Goal: Communication & Community: Answer question/provide support

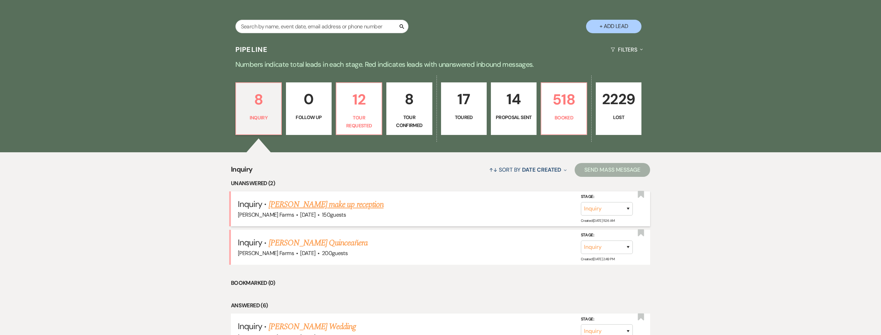
scroll to position [199, 0]
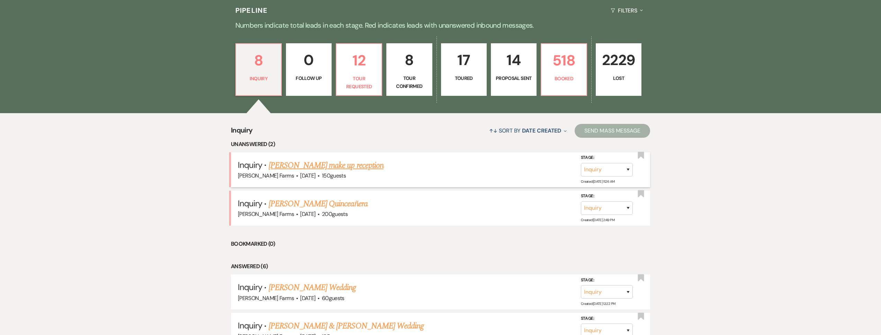
click at [335, 163] on link "[PERSON_NAME] make up reception" at bounding box center [326, 165] width 115 height 12
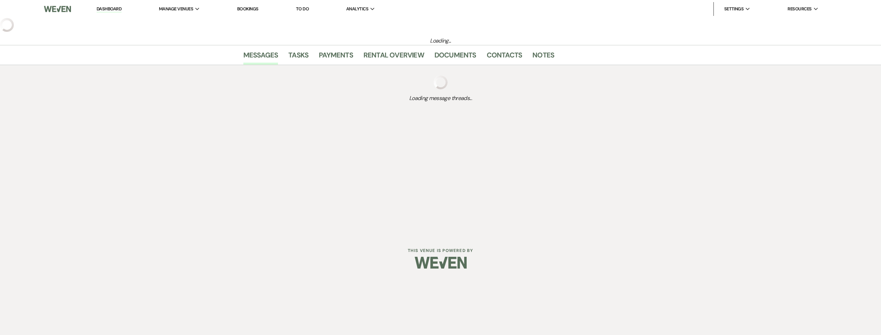
select select "5"
select select "13"
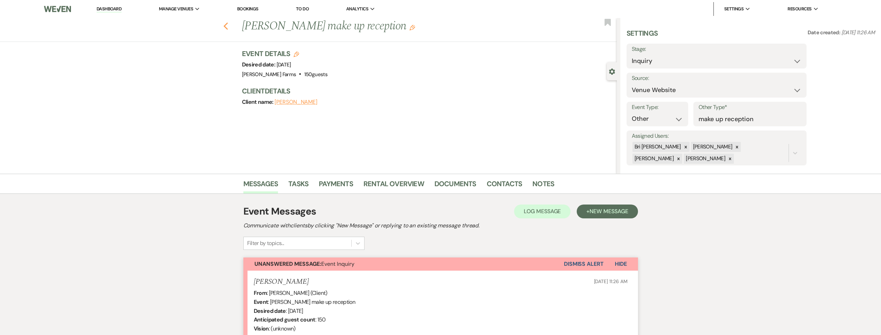
click at [229, 28] on icon "Previous" at bounding box center [225, 26] width 5 height 8
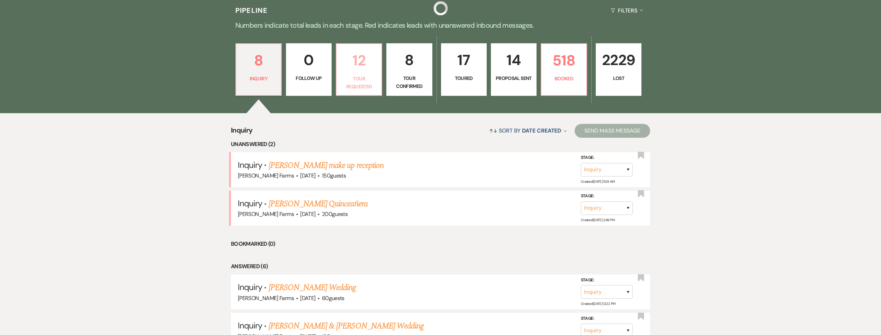
click at [374, 70] on p "12" at bounding box center [359, 60] width 37 height 23
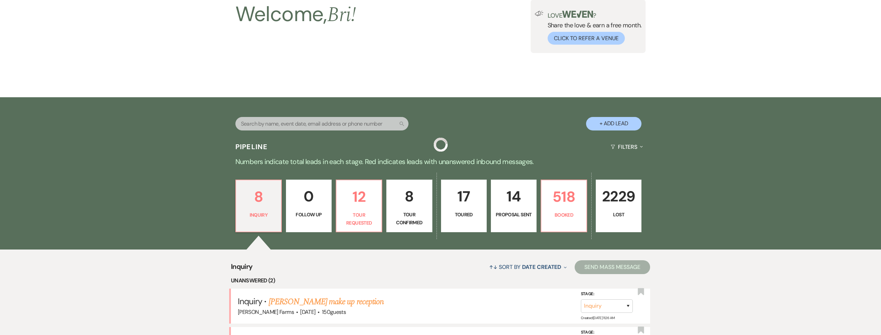
select select "2"
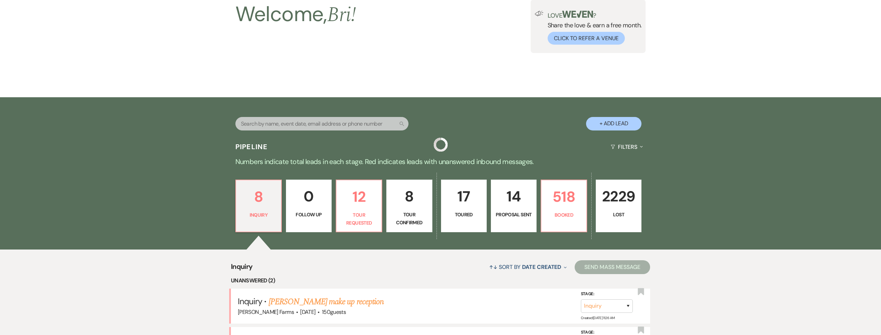
select select "2"
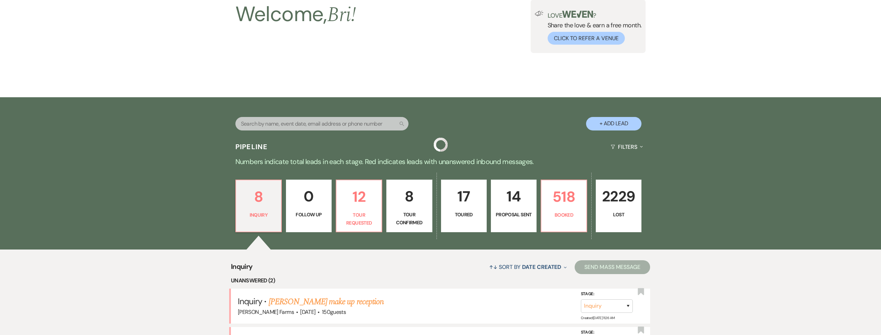
select select "2"
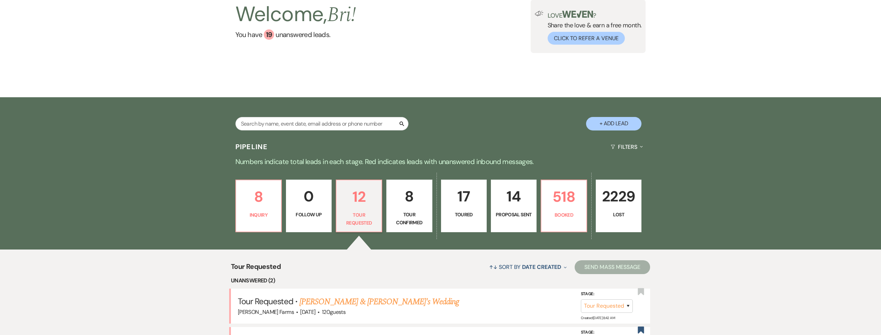
scroll to position [199, 0]
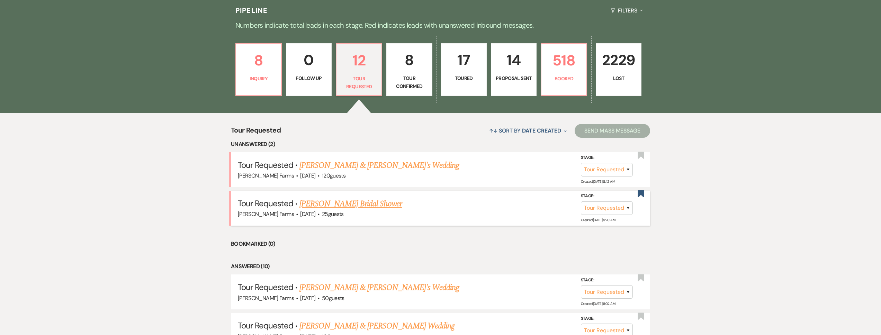
click at [359, 203] on link "Jordin Hernandez's Bridal Shower" at bounding box center [350, 204] width 102 height 12
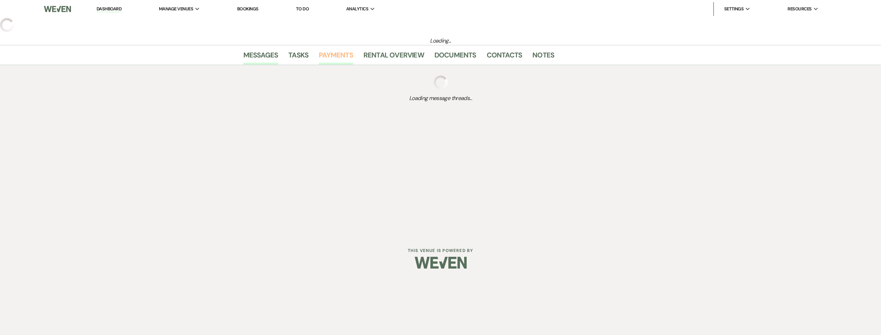
select select "2"
select select "5"
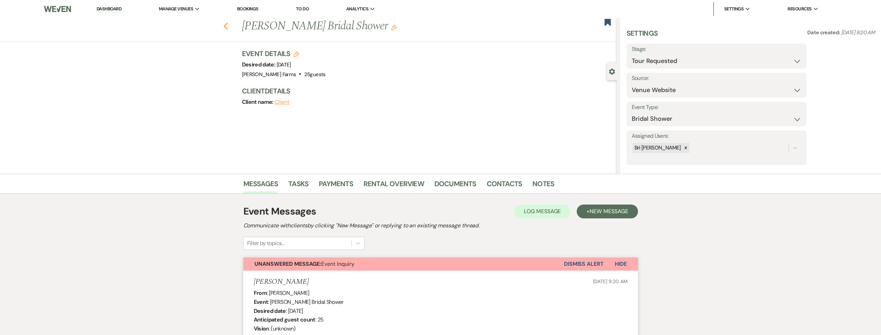
click at [226, 26] on icon "Previous" at bounding box center [225, 26] width 5 height 8
select select "2"
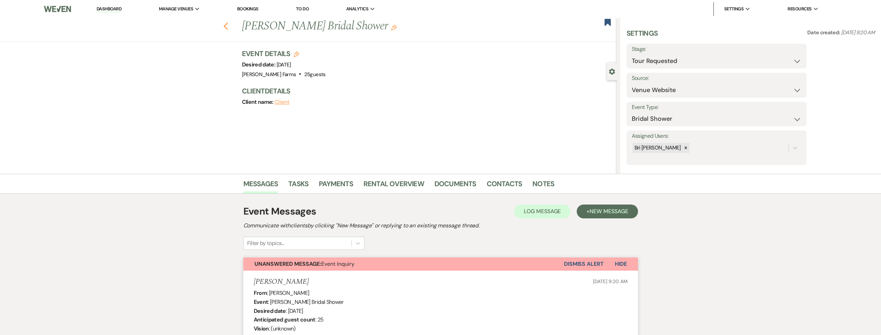
select select "2"
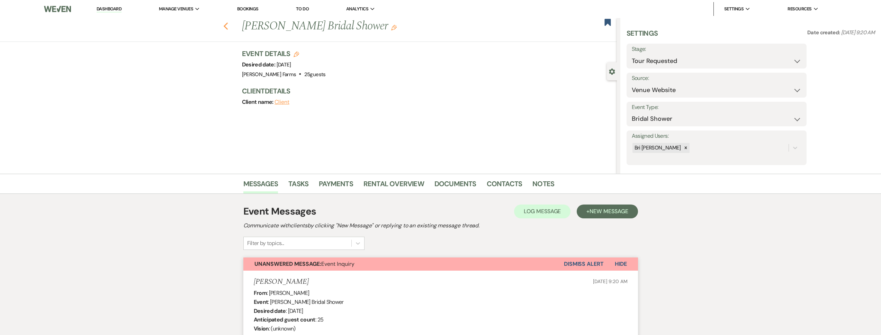
select select "2"
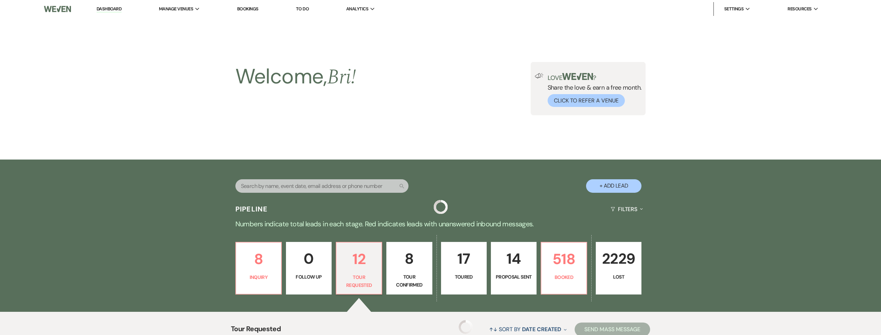
scroll to position [199, 0]
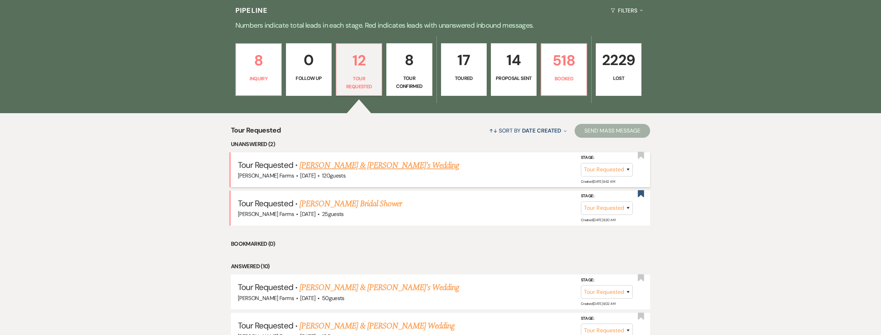
click at [321, 168] on link "Jake & Jordyn's Wedding" at bounding box center [379, 165] width 160 height 12
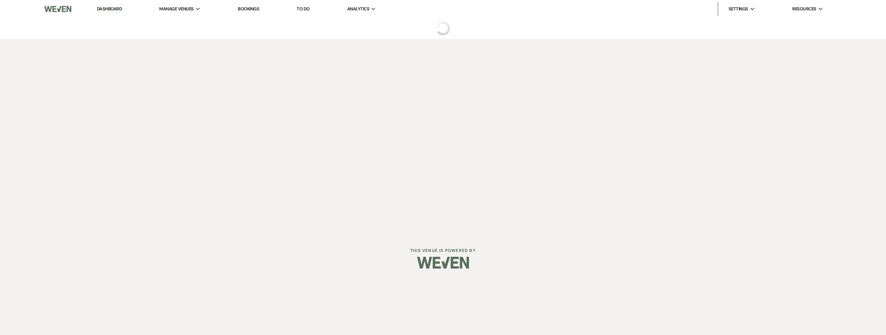
select select "2"
select select "5"
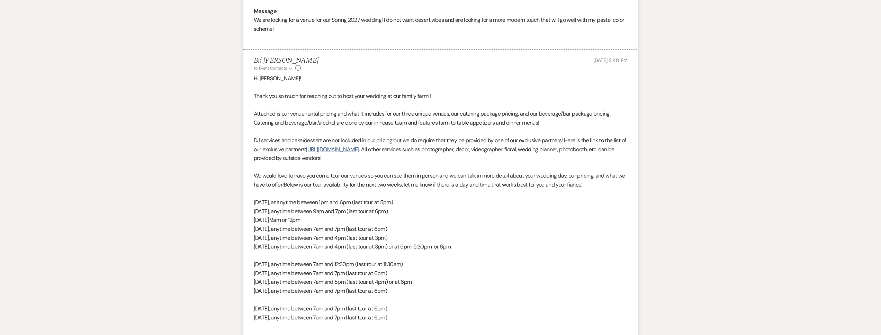
scroll to position [659, 0]
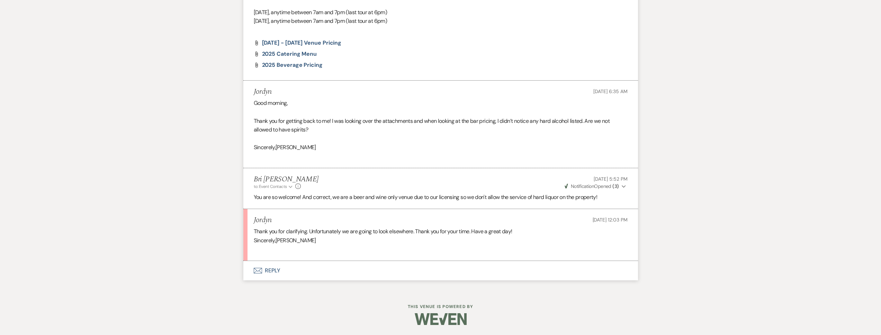
click at [370, 270] on button "Envelope Reply" at bounding box center [440, 270] width 395 height 19
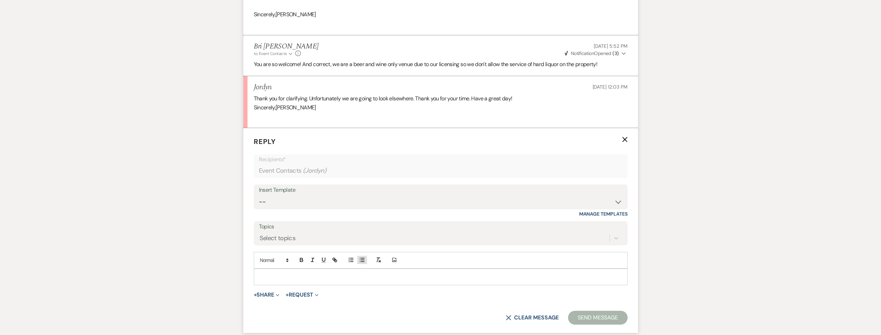
scroll to position [793, 0]
click at [305, 271] on div at bounding box center [440, 276] width 373 height 16
click at [594, 320] on button "Send Message" at bounding box center [597, 317] width 59 height 14
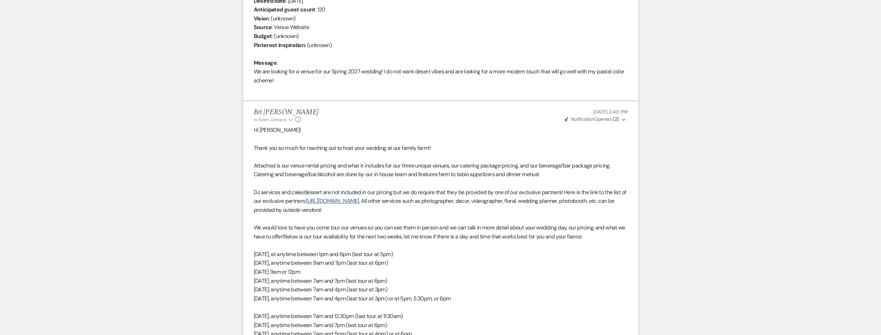
scroll to position [0, 0]
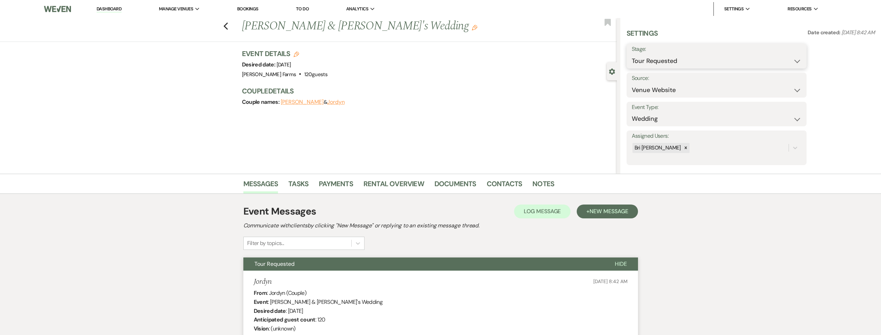
click at [662, 61] on select "Inquiry Follow Up Tour Requested Tour Confirmed Toured Proposal Sent Booked Lost" at bounding box center [717, 61] width 170 height 14
select select "8"
click at [632, 54] on select "Inquiry Follow Up Tour Requested Tour Confirmed Toured Proposal Sent Booked Lost" at bounding box center [717, 61] width 170 height 14
select select "1"
click at [632, 83] on select "Booked Elsewhere Budget Date Unavailable No Response Not a Good Match Capacity …" at bounding box center [695, 90] width 126 height 14
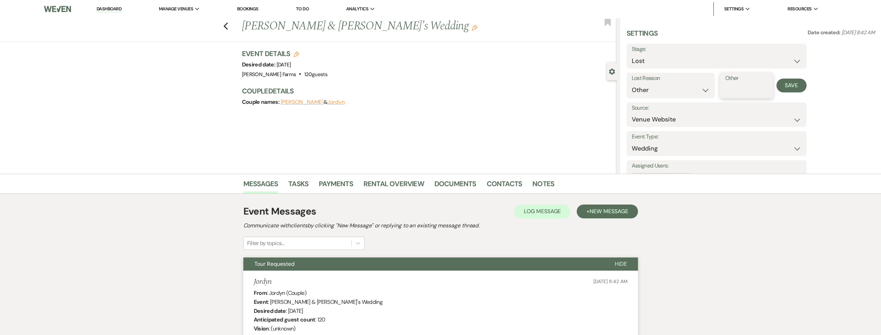
drag, startPoint x: 662, startPoint y: 61, endPoint x: 734, endPoint y: 86, distance: 75.9
click at [734, 86] on input "Other" at bounding box center [746, 90] width 43 height 14
type input "no hard liquor"
click at [793, 90] on button "Save" at bounding box center [792, 86] width 30 height 14
click at [118, 11] on link "Dashboard" at bounding box center [109, 9] width 25 height 7
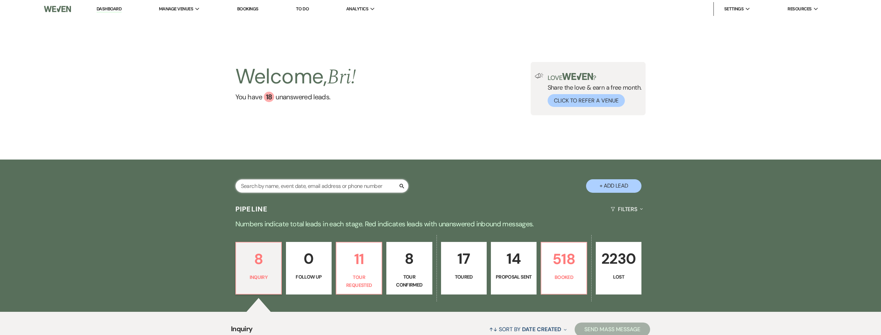
click at [269, 187] on input "text" at bounding box center [321, 186] width 173 height 14
type input "harms"
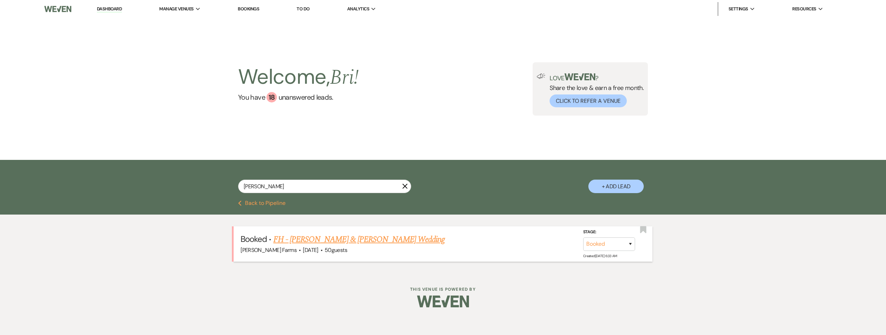
click at [313, 239] on link "FH - Anthony Vincent & Jenna Harms's Wedding" at bounding box center [360, 239] width 172 height 12
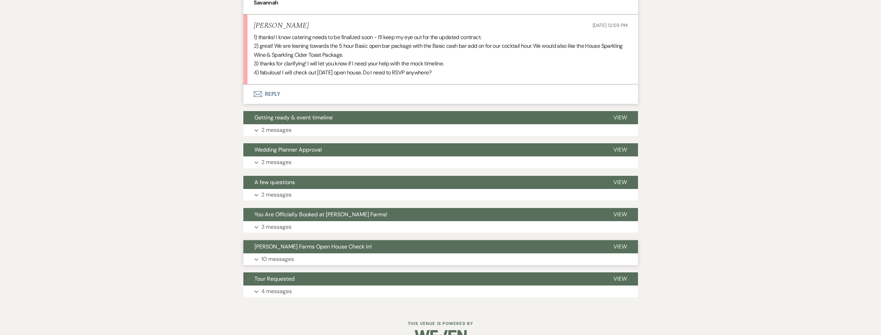
scroll to position [1706, 0]
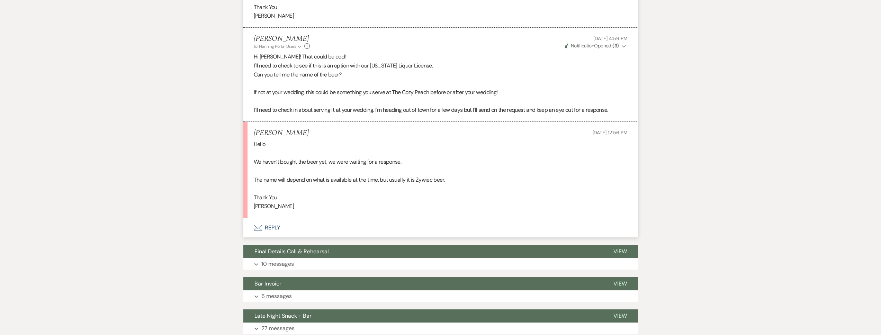
scroll to position [5289, 0]
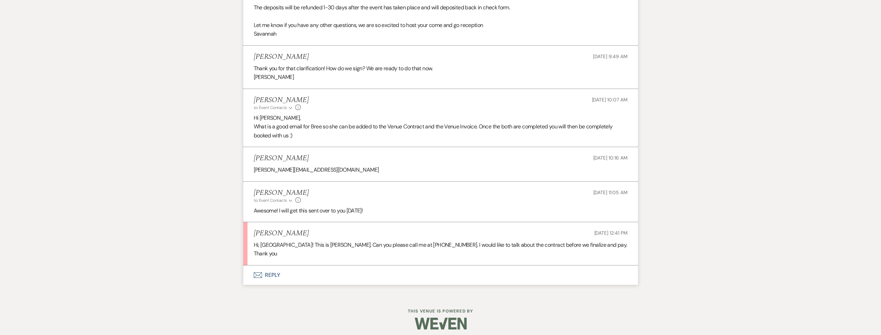
scroll to position [1665, 0]
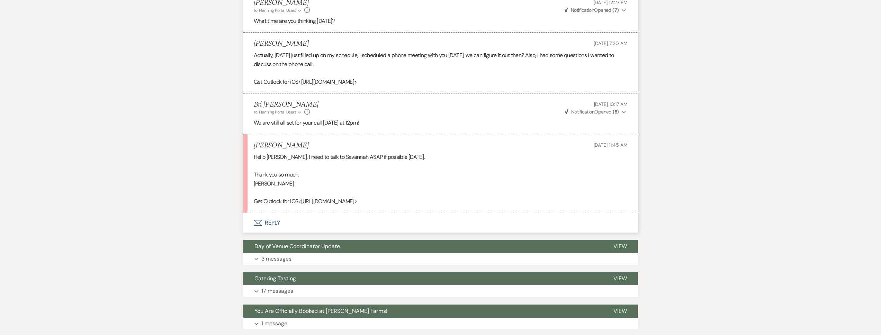
scroll to position [682, 0]
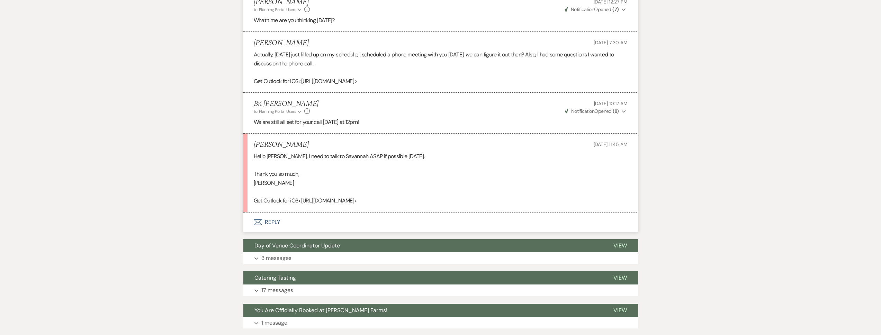
click at [293, 215] on button "Envelope Reply" at bounding box center [440, 222] width 395 height 19
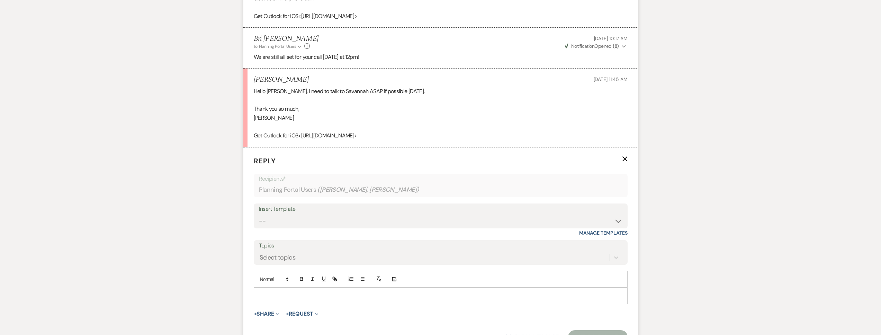
scroll to position [761, 0]
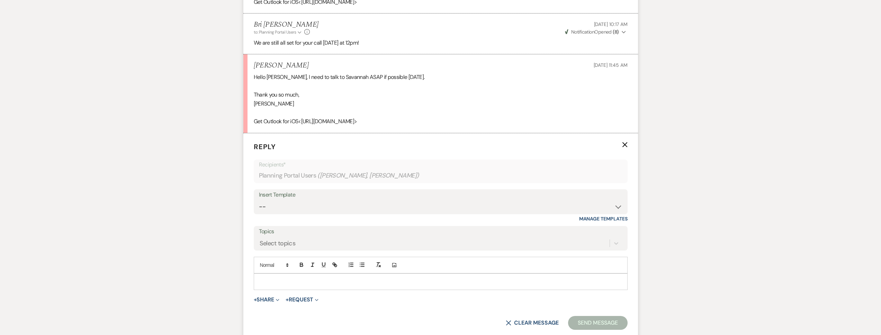
click at [292, 276] on div at bounding box center [440, 282] width 373 height 16
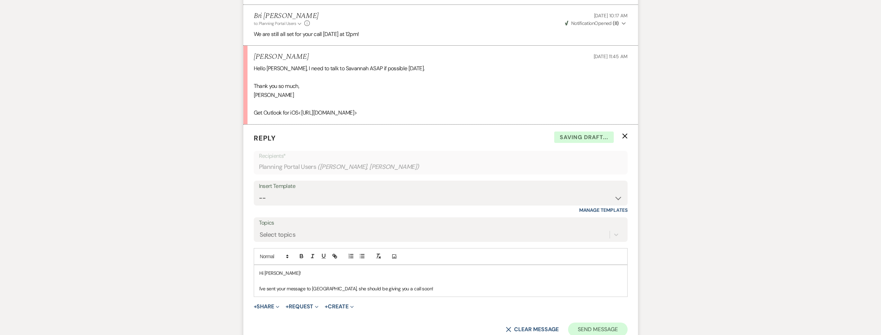
scroll to position [771, 0]
click at [596, 329] on button "Send Message" at bounding box center [597, 329] width 59 height 14
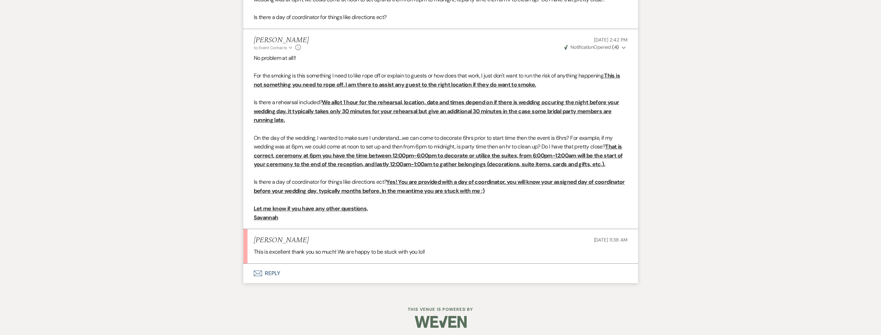
scroll to position [1617, 0]
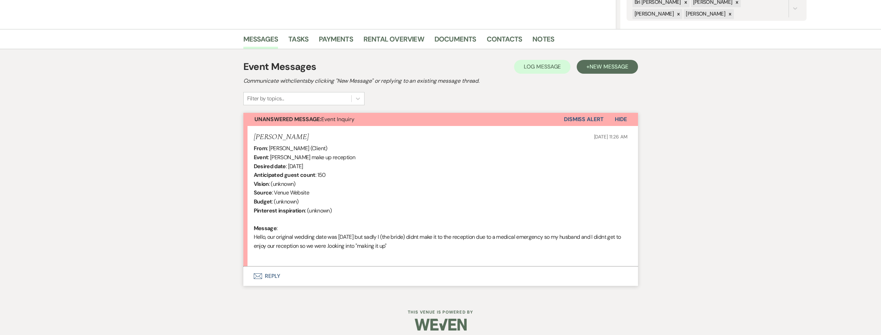
scroll to position [146, 0]
click at [335, 270] on button "Envelope Reply" at bounding box center [440, 275] width 395 height 19
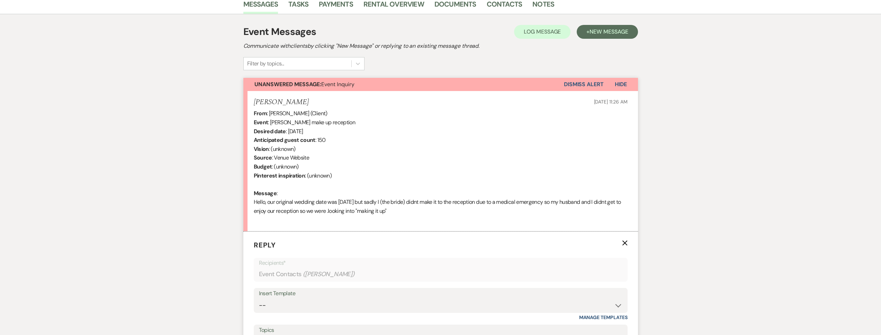
scroll to position [344, 0]
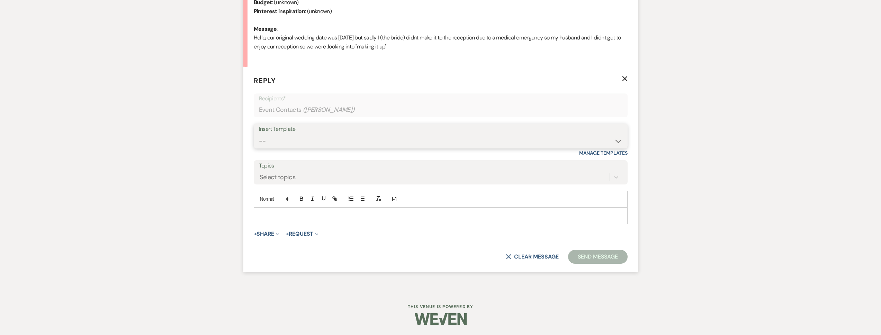
click at [299, 146] on select "-- Tour Request Response Follow Up Contract (Pre-Booked Leads) Weven Planning P…" at bounding box center [441, 141] width 364 height 14
select select "2276"
click at [259, 134] on select "-- Tour Request Response Follow Up Contract (Pre-Booked Leads) Weven Planning P…" at bounding box center [441, 141] width 364 height 14
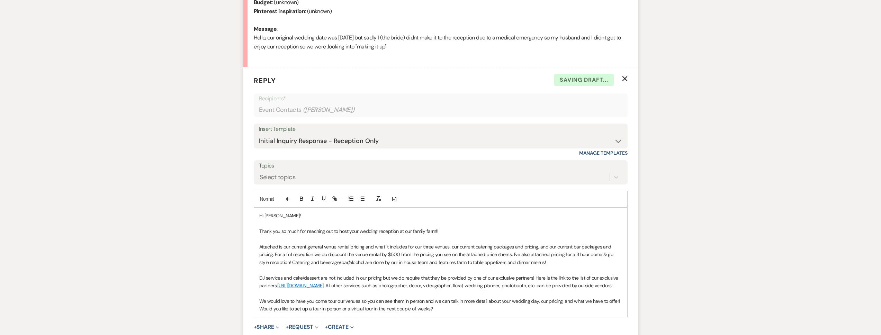
click at [448, 232] on p "Thank you so much for reaching out to host your wedding reception at our family…" at bounding box center [440, 231] width 363 height 8
click at [379, 231] on p "Thank you so much for reaching out to host your wedding reception at our family…" at bounding box center [440, 231] width 363 height 8
click at [482, 229] on p "Thank you so much for reaching out to host your wedding "make up" reception at …" at bounding box center [440, 231] width 363 height 8
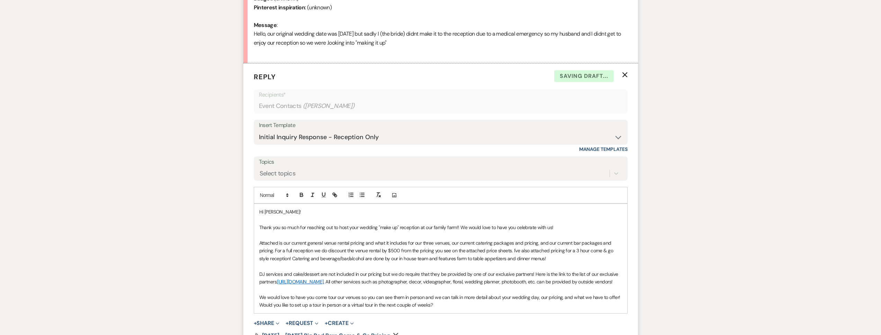
scroll to position [383, 0]
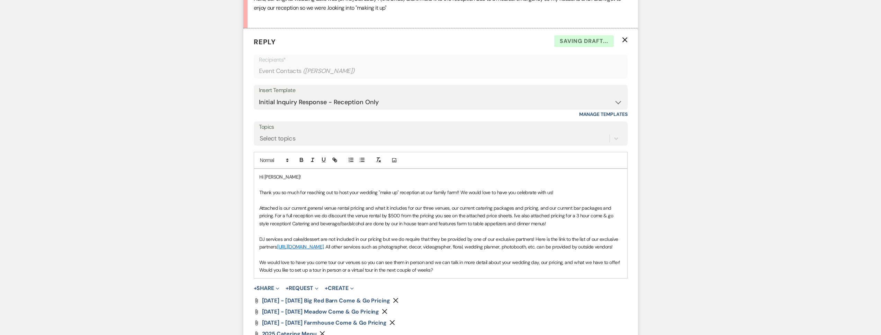
click at [474, 219] on p "Attached is our current general venue rental pricing and what it includes for o…" at bounding box center [440, 215] width 363 height 23
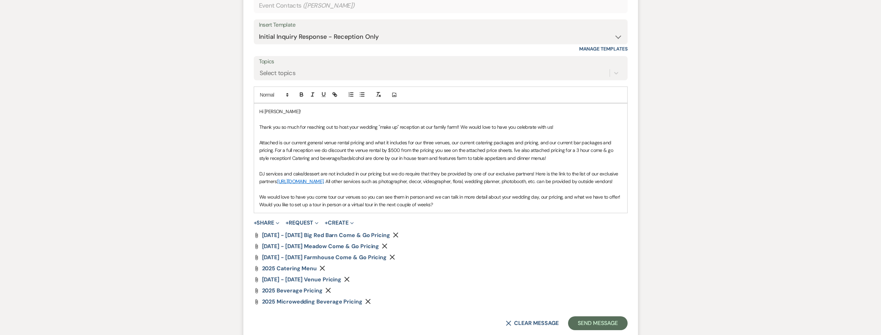
scroll to position [444, 0]
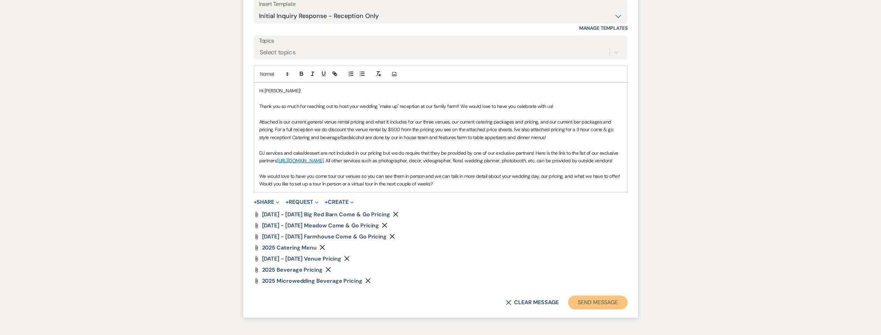
click at [587, 308] on button "Send Message" at bounding box center [597, 303] width 59 height 14
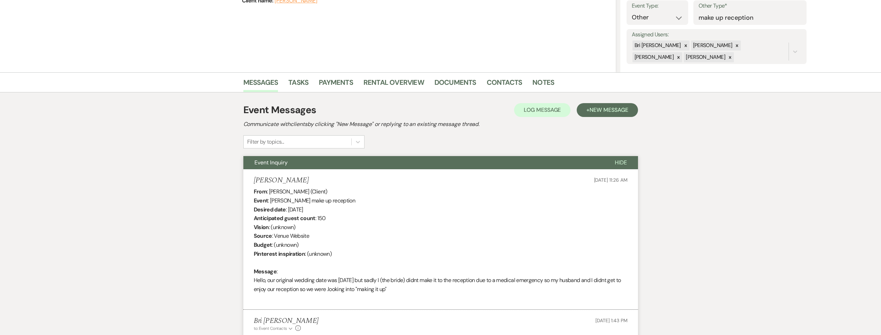
scroll to position [0, 0]
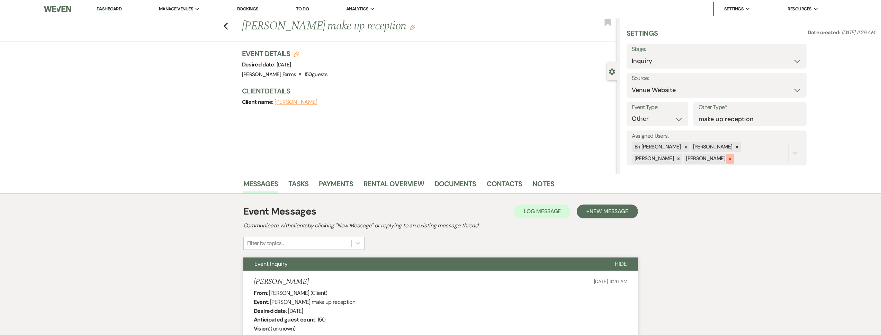
click at [726, 161] on div at bounding box center [730, 159] width 8 height 10
click at [735, 148] on icon at bounding box center [737, 147] width 5 height 5
click at [699, 150] on div "Ashley Kohl" at bounding box center [712, 148] width 43 height 10
click at [735, 149] on icon at bounding box center [737, 147] width 5 height 5
click at [775, 149] on button "Save" at bounding box center [788, 148] width 38 height 14
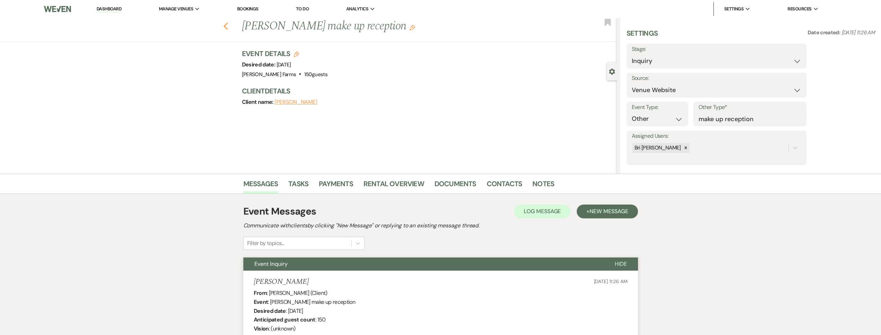
click at [227, 25] on use "button" at bounding box center [225, 27] width 5 height 8
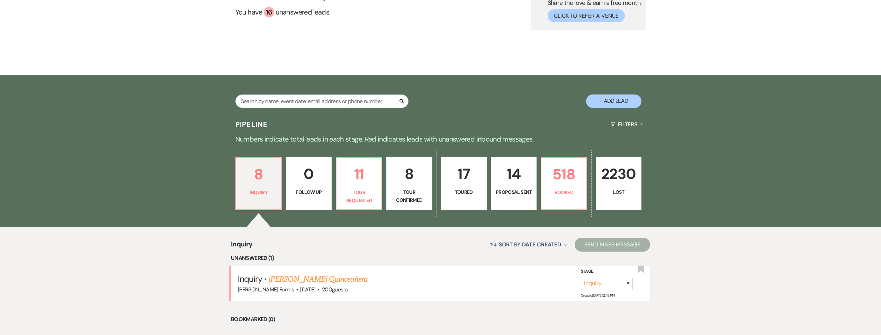
scroll to position [99, 0]
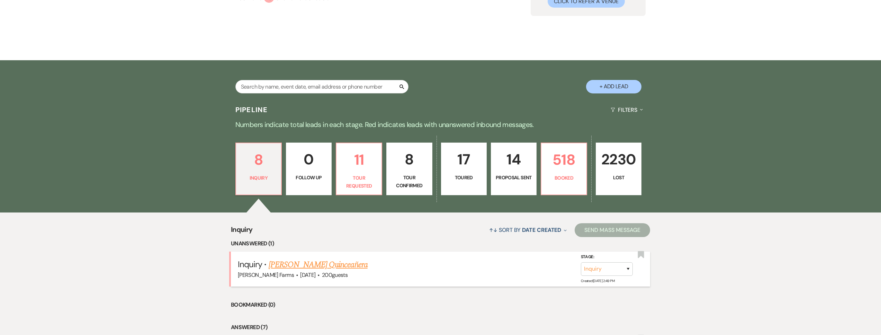
click at [310, 259] on link "Gina Hirrill's Quinceañera" at bounding box center [318, 265] width 99 height 12
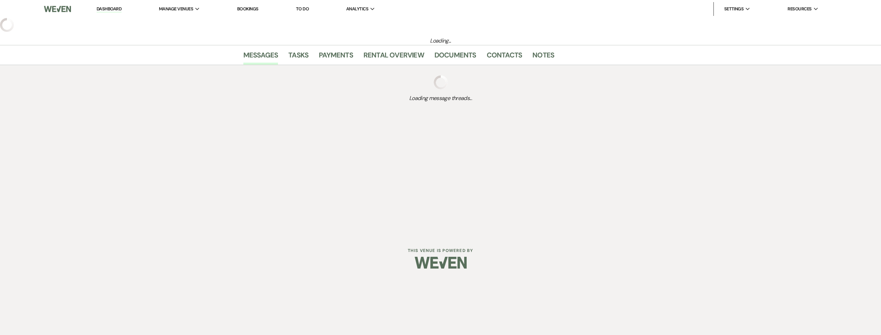
select select "5"
select select "15"
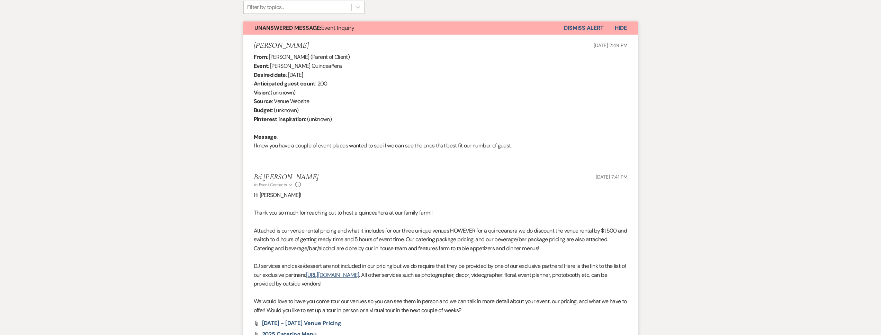
scroll to position [371, 0]
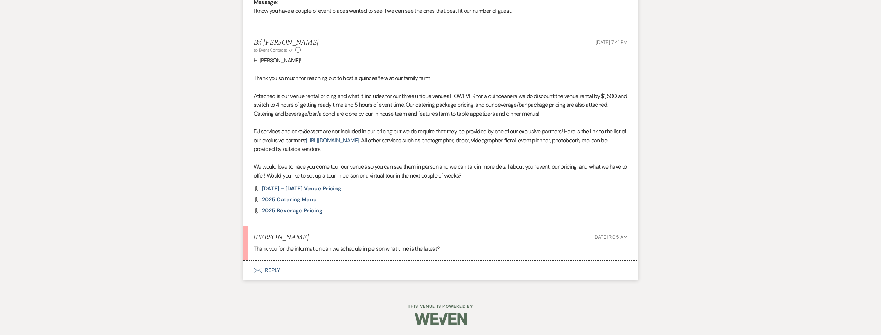
click at [320, 269] on button "Envelope Reply" at bounding box center [440, 270] width 395 height 19
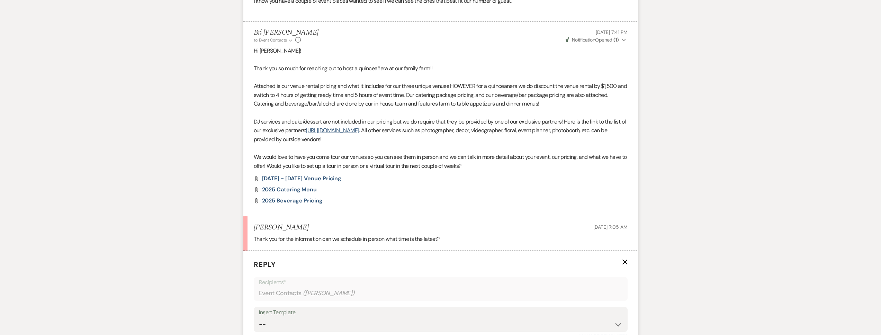
scroll to position [564, 0]
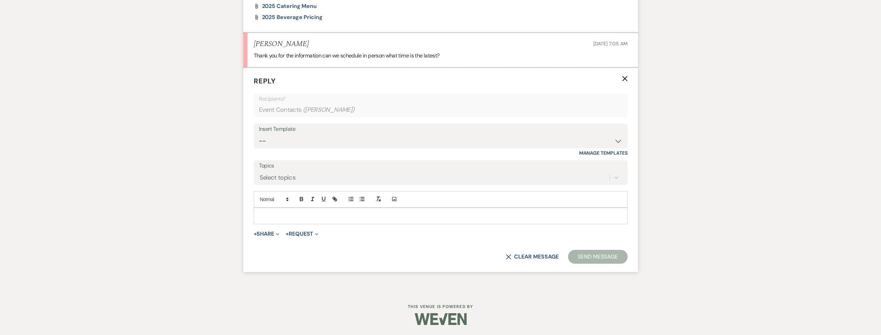
click at [307, 218] on p at bounding box center [440, 216] width 363 height 8
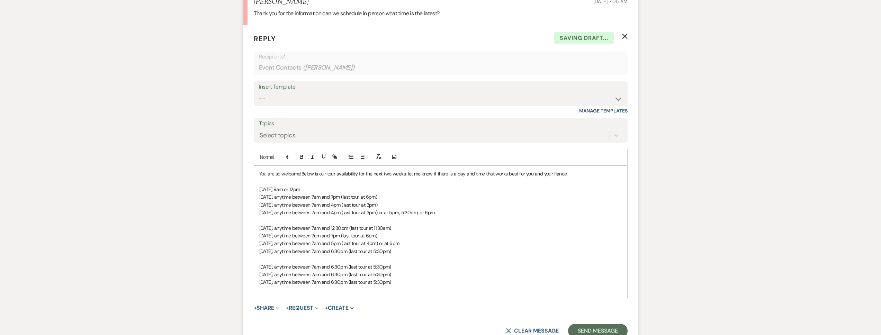
scroll to position [681, 0]
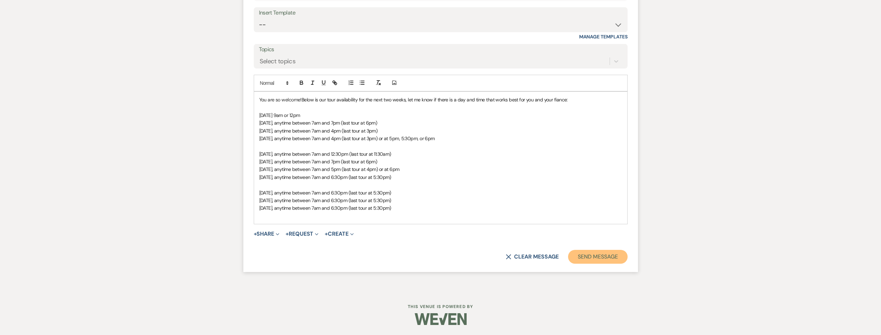
click at [600, 263] on button "Send Message" at bounding box center [597, 257] width 59 height 14
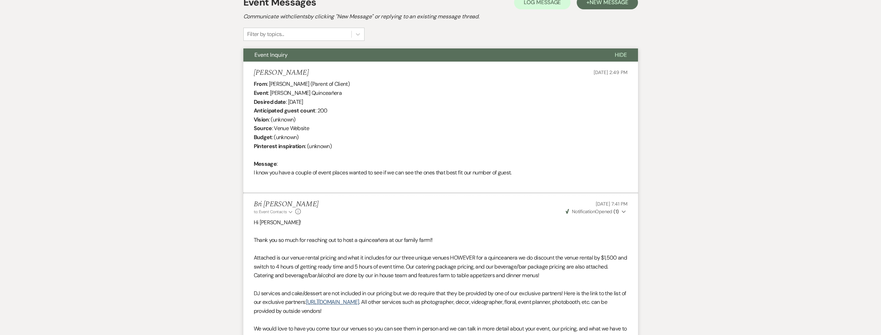
scroll to position [0, 0]
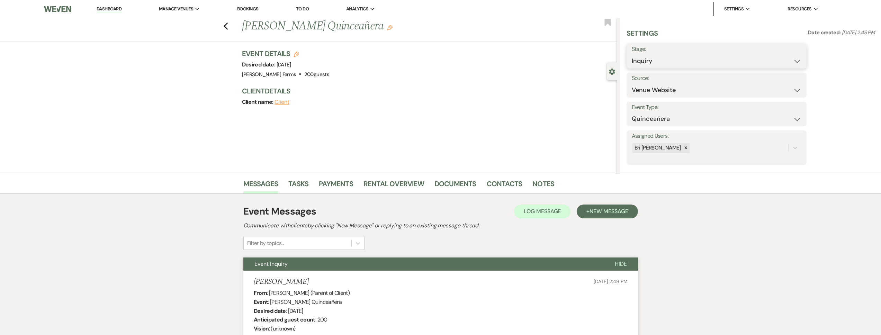
click at [645, 63] on select "Inquiry Follow Up Tour Requested Tour Confirmed Toured Proposal Sent Booked Lost" at bounding box center [717, 61] width 170 height 14
select select "2"
click at [632, 54] on select "Inquiry Follow Up Tour Requested Tour Confirmed Toured Proposal Sent Booked Lost" at bounding box center [717, 61] width 170 height 14
click at [798, 58] on button "Save" at bounding box center [787, 56] width 39 height 14
click at [229, 28] on icon "Previous" at bounding box center [225, 26] width 5 height 8
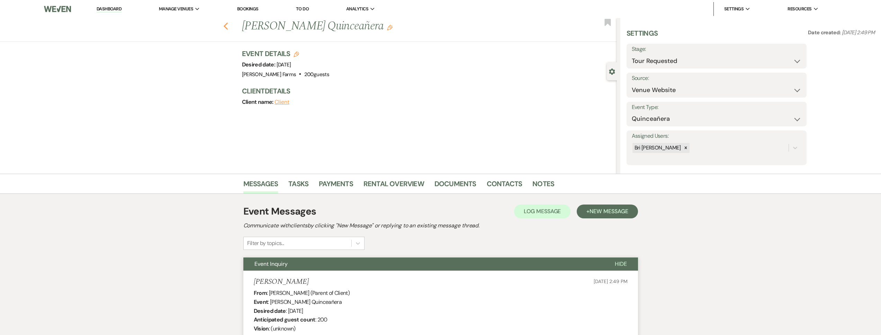
select select "2"
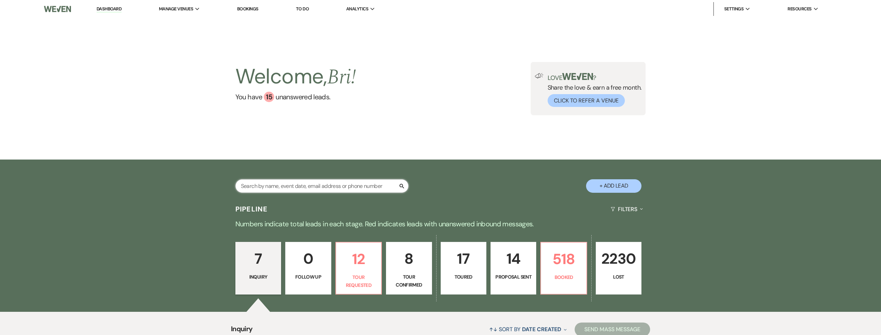
click at [279, 188] on input "text" at bounding box center [321, 186] width 173 height 14
type input "kubica"
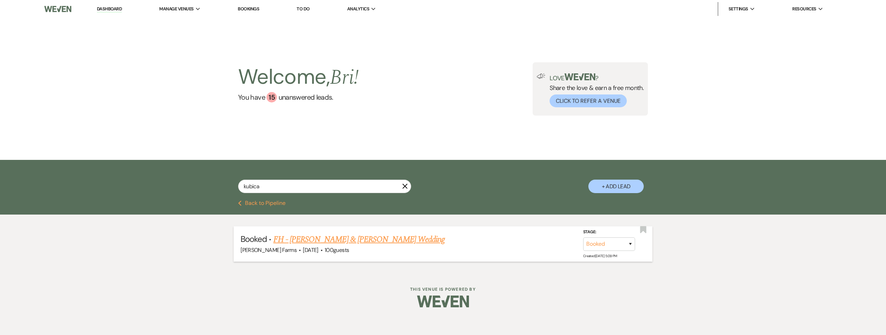
click at [341, 247] on span "100 guests" at bounding box center [337, 250] width 24 height 7
click at [340, 241] on link "FH - Colby Henry & Hope Kubica's Wedding" at bounding box center [360, 239] width 172 height 12
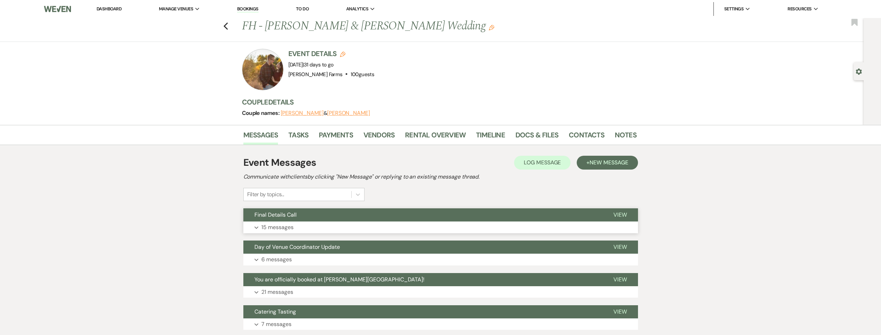
click at [320, 232] on button "Expand 15 messages" at bounding box center [440, 228] width 395 height 12
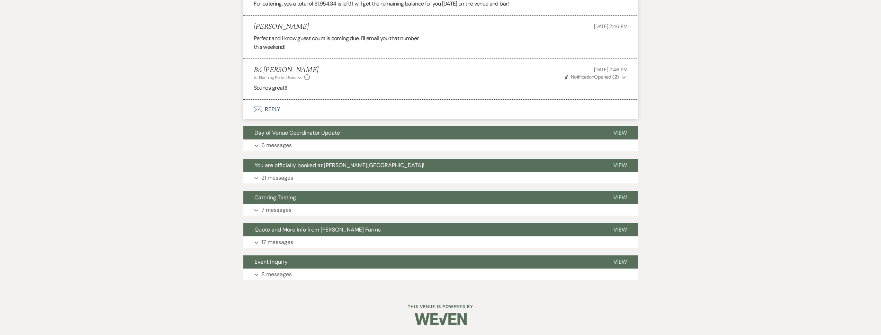
click at [328, 113] on button "Envelope Reply" at bounding box center [440, 109] width 395 height 19
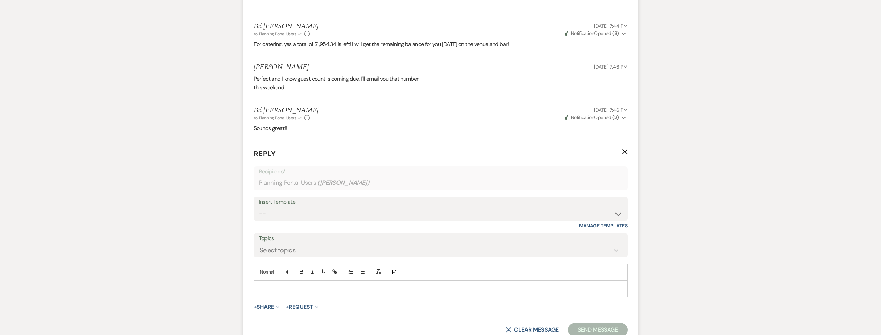
scroll to position [1301, 0]
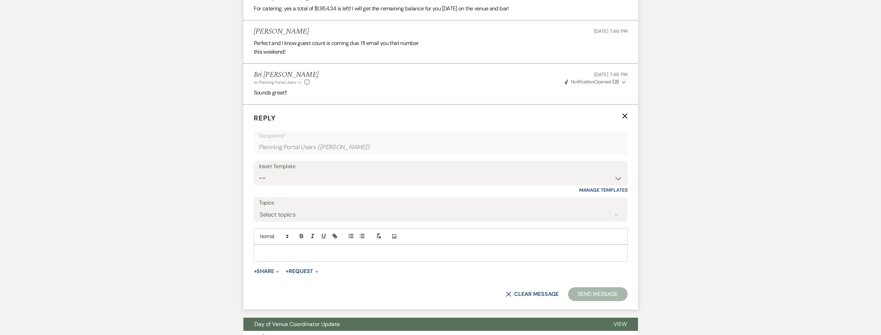
click at [290, 258] on div at bounding box center [440, 253] width 373 height 16
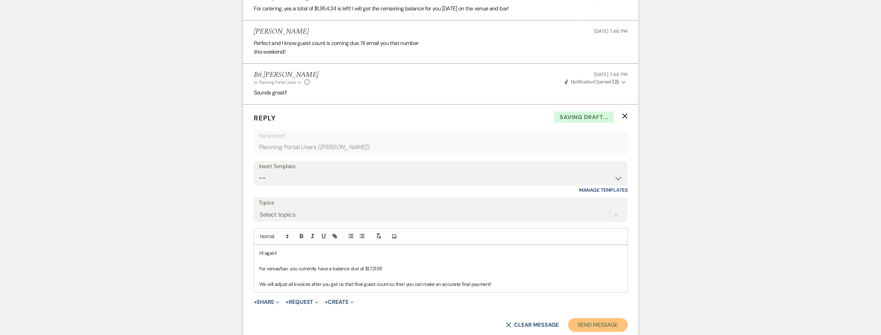
click at [606, 324] on button "Send Message" at bounding box center [597, 325] width 59 height 14
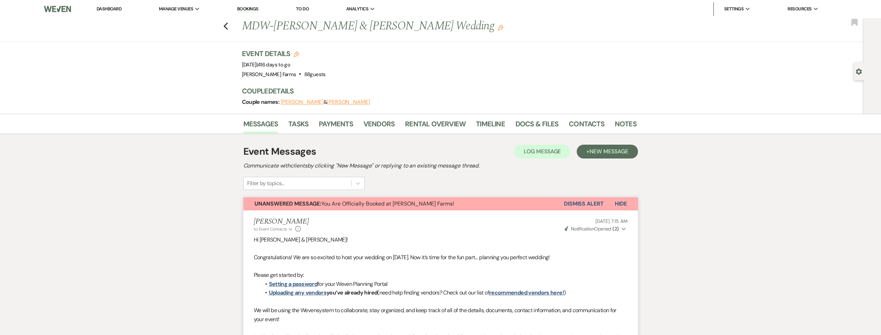
click at [593, 204] on button "Dismiss Alert" at bounding box center [584, 203] width 40 height 13
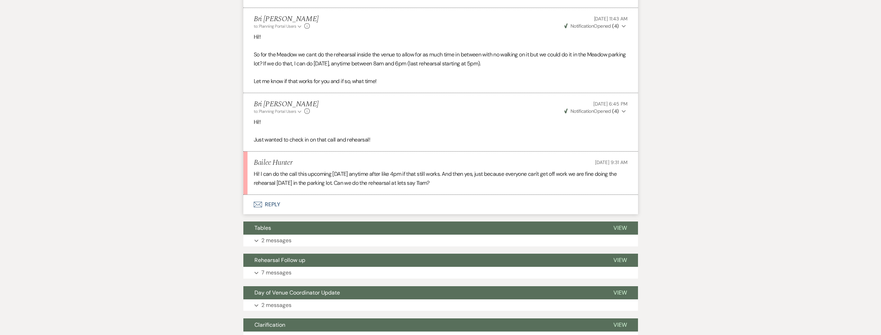
scroll to position [473, 0]
click at [339, 204] on button "Envelope Reply" at bounding box center [440, 204] width 395 height 19
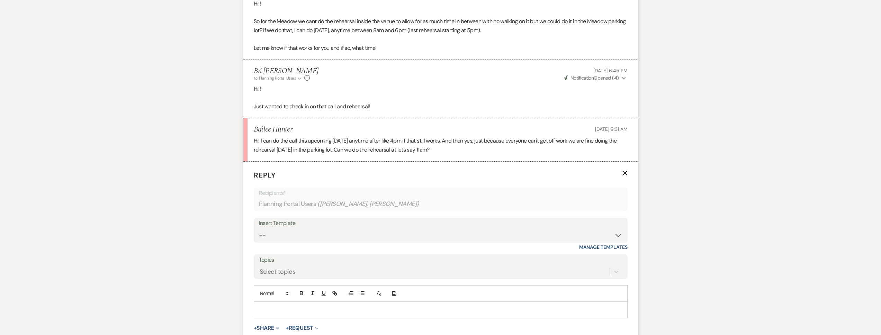
scroll to position [508, 0]
click at [289, 310] on p at bounding box center [440, 308] width 363 height 8
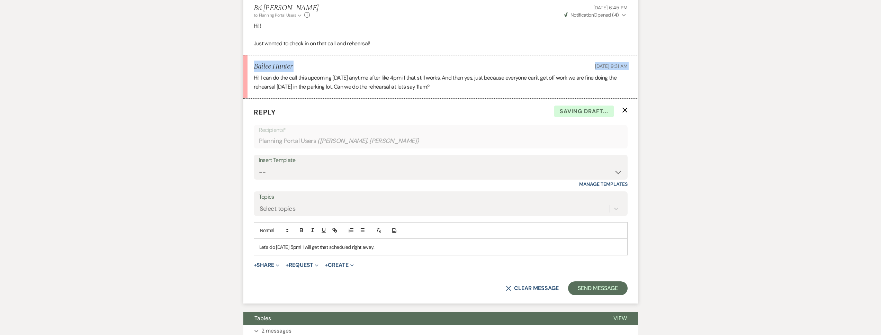
drag, startPoint x: 321, startPoint y: 71, endPoint x: 255, endPoint y: 67, distance: 66.6
click at [255, 67] on li "Bailee Hunter [DATE] 9:31 AM Hi! I can do the call this upcoming [DATE] anytime…" at bounding box center [440, 76] width 395 height 43
copy div "Bailee Hunter [DATE] 9:31 AM"
click at [347, 61] on li "Bailee Hunter [DATE] 9:31 AM Hi! I can do the call this upcoming [DATE] anytime…" at bounding box center [440, 76] width 395 height 43
drag, startPoint x: 291, startPoint y: 64, endPoint x: 253, endPoint y: 65, distance: 37.8
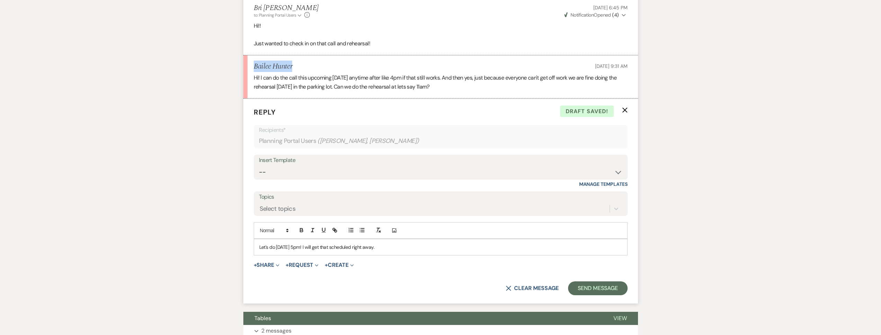
click at [253, 65] on li "Bailee Hunter [DATE] 9:31 AM Hi! I can do the call this upcoming [DATE] anytime…" at bounding box center [440, 76] width 395 height 43
copy h5 "Bailee Hunter"
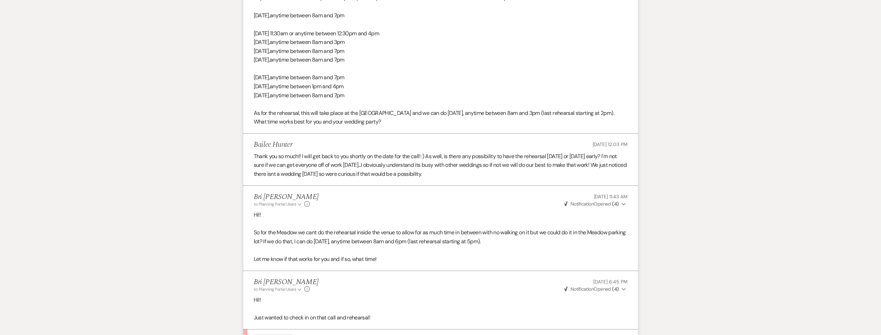
scroll to position [0, 0]
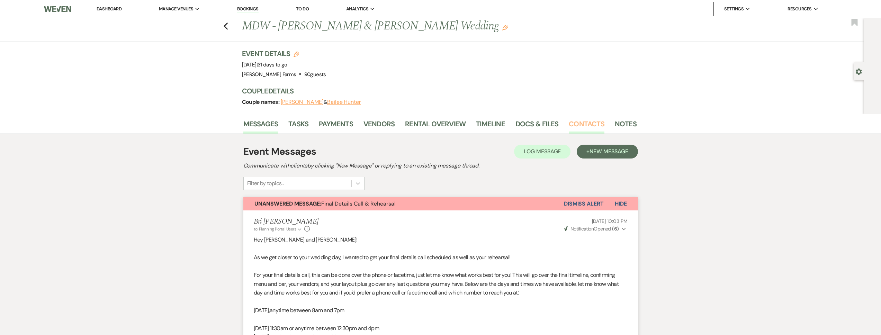
click at [583, 127] on link "Contacts" at bounding box center [587, 125] width 36 height 15
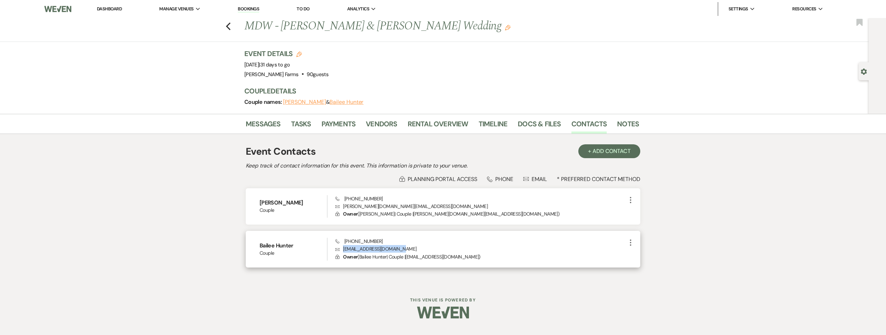
drag, startPoint x: 403, startPoint y: 249, endPoint x: 343, endPoint y: 249, distance: 59.2
click at [343, 249] on p "Envelope [EMAIL_ADDRESS][DOMAIN_NAME]" at bounding box center [480, 249] width 291 height 8
copy p "[EMAIL_ADDRESS][DOMAIN_NAME]"
click at [270, 123] on link "Messages" at bounding box center [263, 125] width 35 height 15
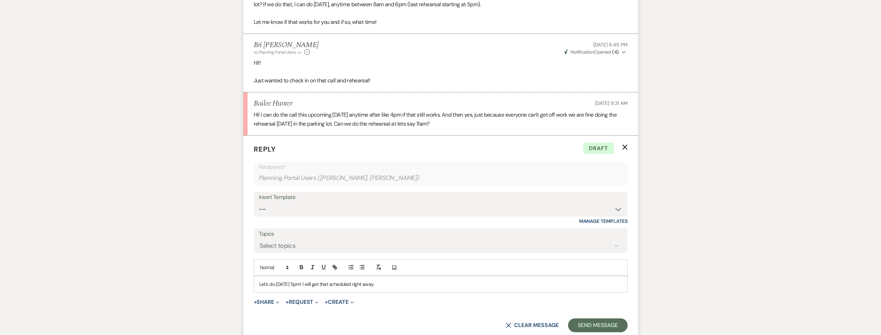
scroll to position [532, 0]
click at [416, 285] on p "Let's do Sunday, September 21, at 5pm! I will get that scheduled right away." at bounding box center [440, 284] width 363 height 8
click at [425, 284] on p "Let's do Sunday, September 21, at 5pm! I will get that scheduled right away." at bounding box center [440, 284] width 363 height 8
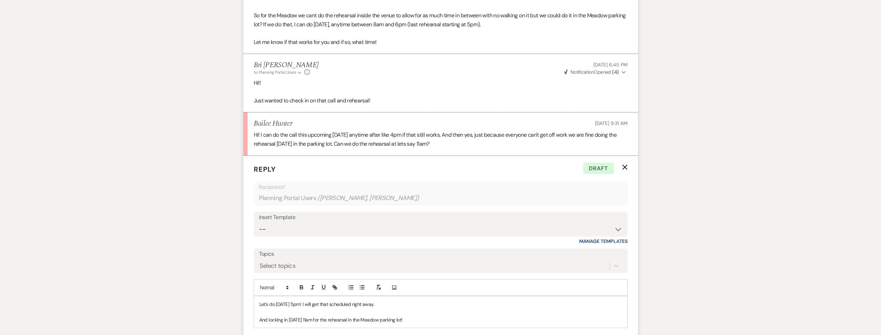
scroll to position [520, 0]
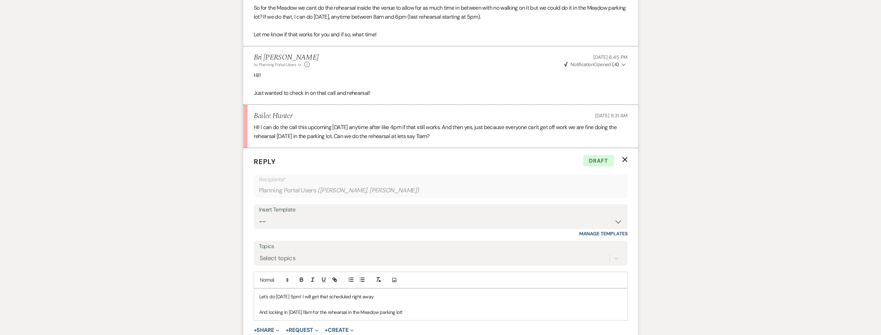
click at [330, 312] on p "And locking in Saturday, October 11, at 11am for the rehearsal in the Meadow pa…" at bounding box center [440, 312] width 363 height 8
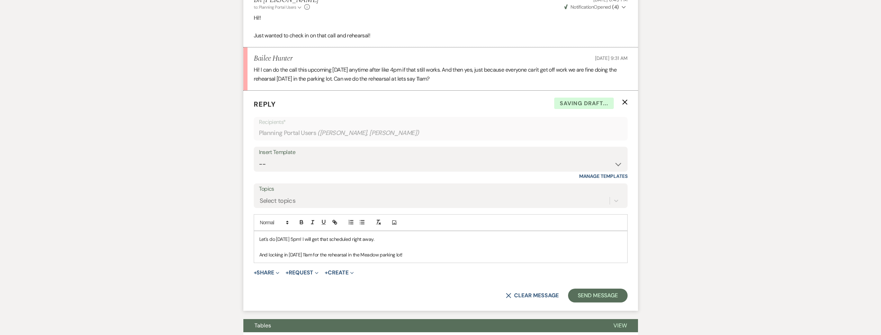
scroll to position [579, 0]
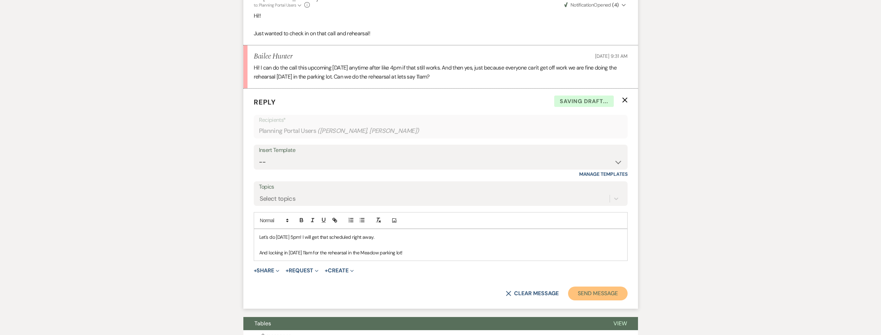
click at [609, 300] on button "Send Message" at bounding box center [597, 294] width 59 height 14
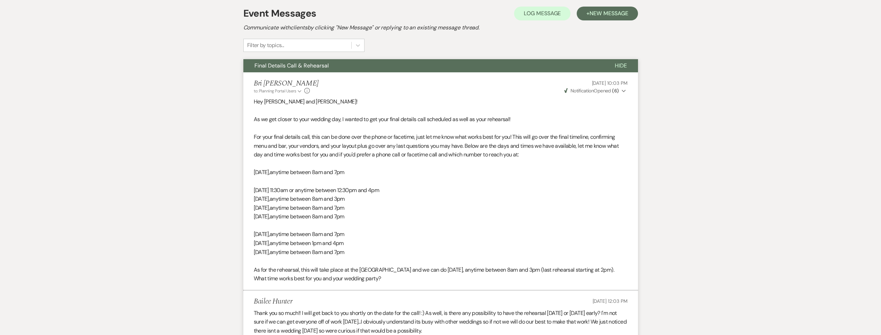
scroll to position [0, 0]
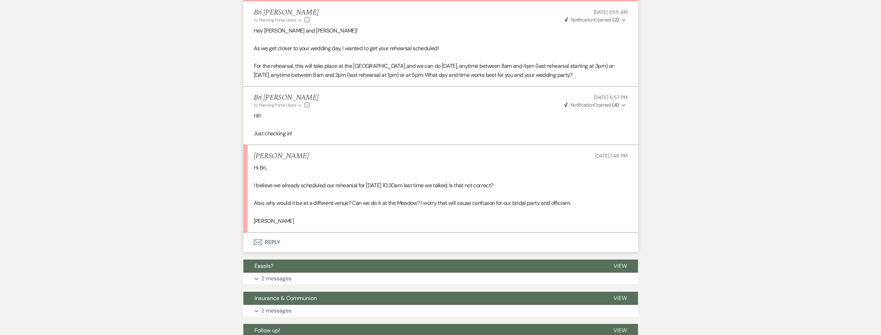
scroll to position [210, 0]
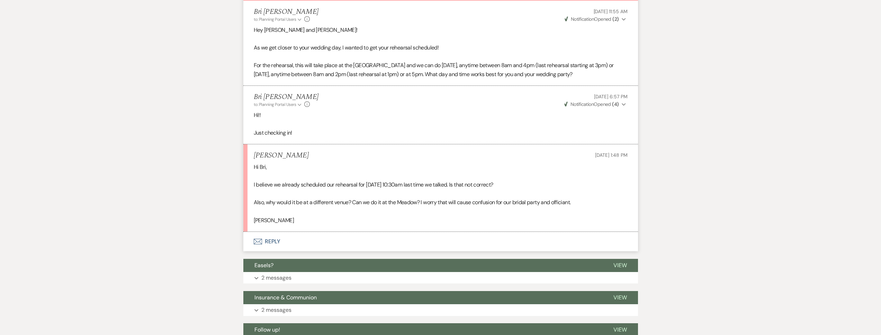
click at [332, 240] on button "Envelope Reply" at bounding box center [440, 241] width 395 height 19
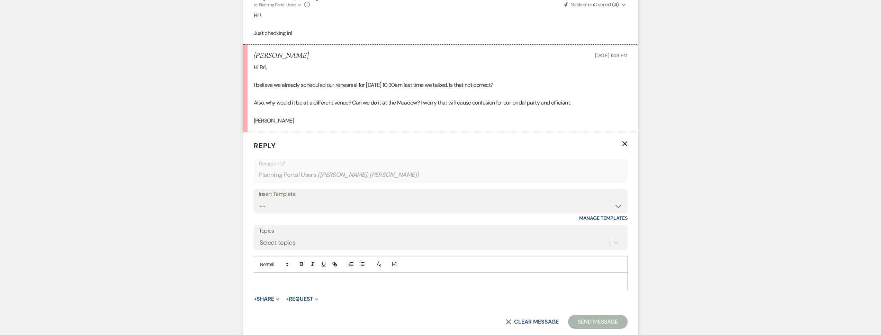
scroll to position [315, 0]
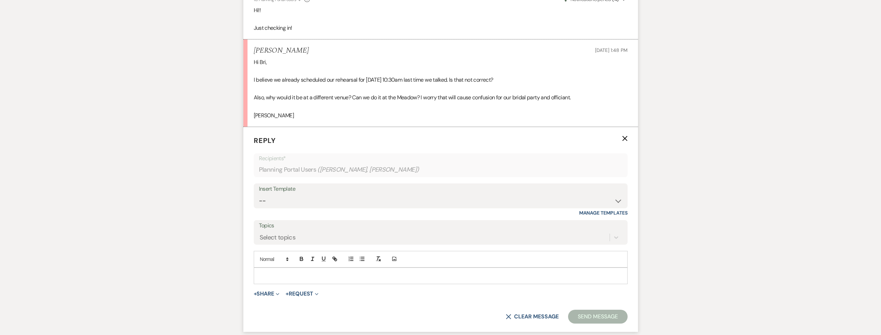
click at [280, 275] on p at bounding box center [440, 276] width 363 height 8
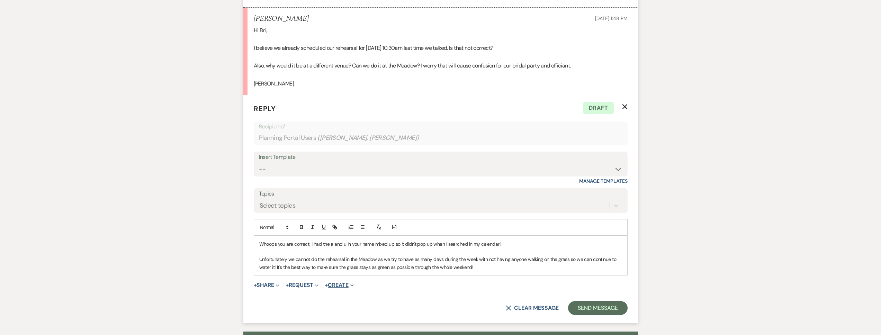
scroll to position [364, 0]
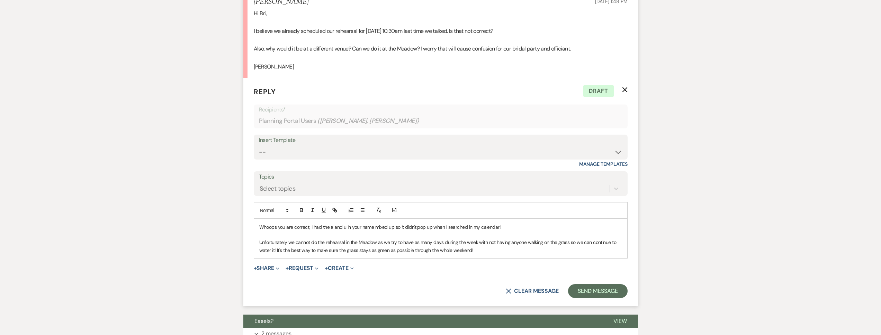
click at [275, 250] on p "Unfortunately we cannot do the rehearsal in the Meadow as we try to have as man…" at bounding box center [440, 247] width 363 height 16
click at [492, 255] on div "Whoops you are correct, I had the a and u in your name mixed up so it didn't po…" at bounding box center [440, 238] width 373 height 39
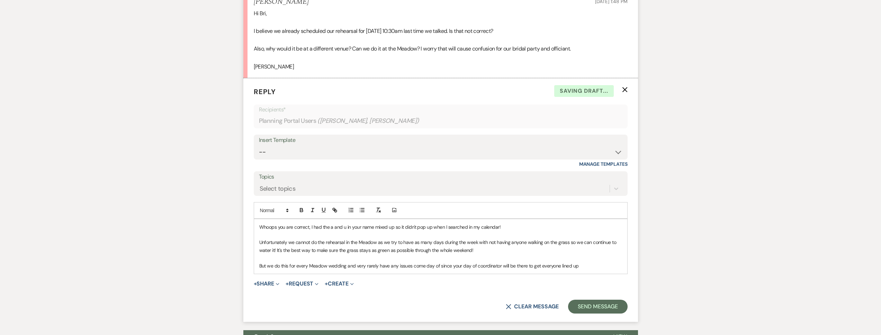
click at [475, 267] on p "But we do this for every Meadow wedding and very rarely have any issues come da…" at bounding box center [440, 266] width 363 height 8
click at [606, 266] on p "But we do this for every Meadow wedding and very rarely have any issues come da…" at bounding box center [440, 266] width 363 height 8
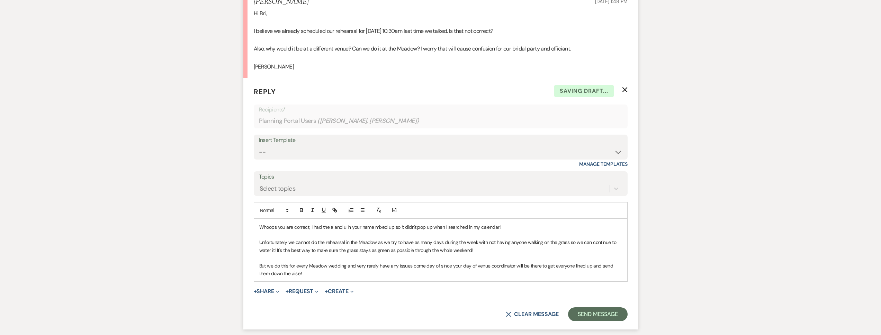
click at [432, 267] on p "But we do this for every Meadow wedding and very rarely have any issues come da…" at bounding box center [440, 270] width 363 height 16
click at [425, 267] on p "But we do this for every Meadow wedding and very rarely have any issues come da…" at bounding box center [440, 270] width 363 height 16
click at [356, 272] on p "But we do this for every Meadow wedding and very rarely have any issues come da…" at bounding box center [440, 270] width 363 height 16
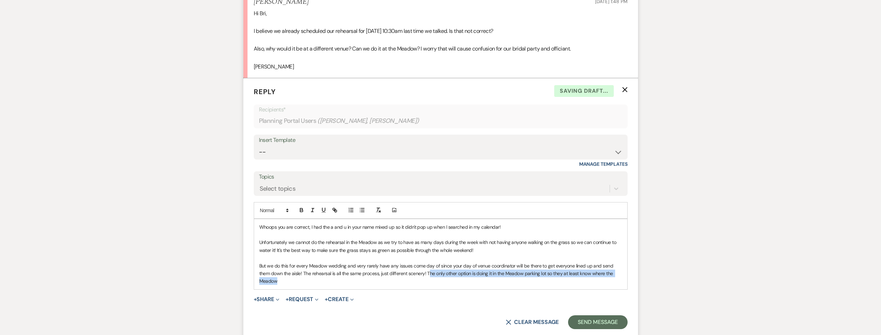
drag, startPoint x: 415, startPoint y: 274, endPoint x: 643, endPoint y: 278, distance: 227.2
click at [643, 278] on div "Messages Tasks Payments Vendors Rental Overview Timeline Docs & Files Contacts …" at bounding box center [440, 162] width 881 height 824
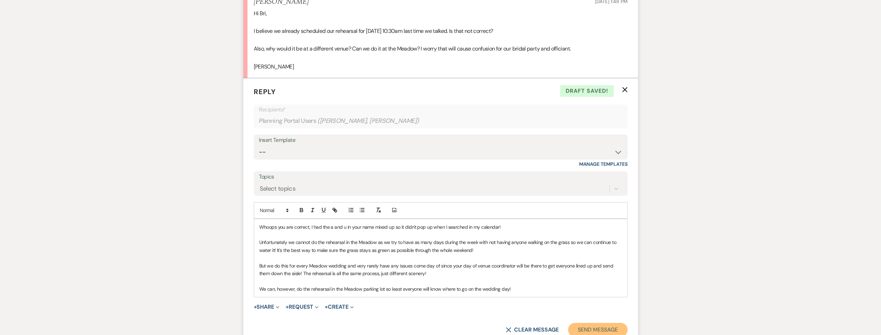
click at [578, 326] on button "Send Message" at bounding box center [597, 330] width 59 height 14
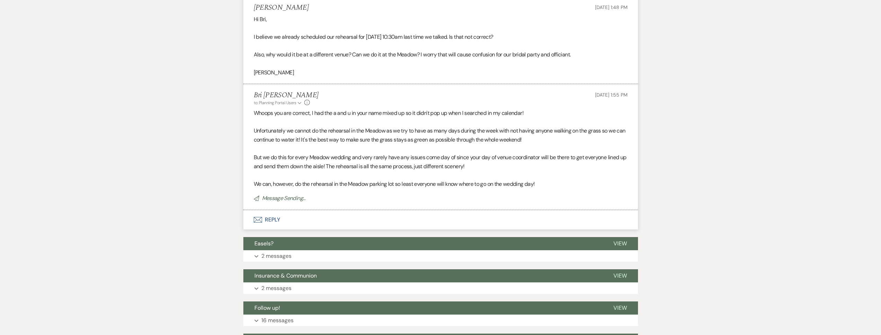
scroll to position [351, 0]
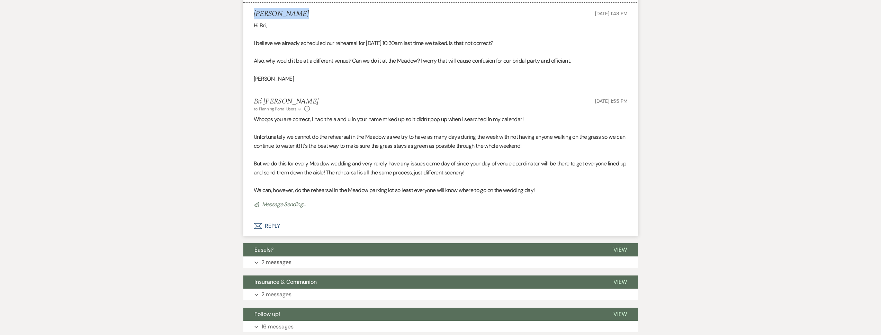
drag, startPoint x: 299, startPoint y: 17, endPoint x: 254, endPoint y: 15, distance: 44.4
click at [254, 15] on div "Anabel Sauter Sep 17, 2025, 1:48 PM" at bounding box center [441, 14] width 374 height 9
copy h5 "Anabel Sauter"
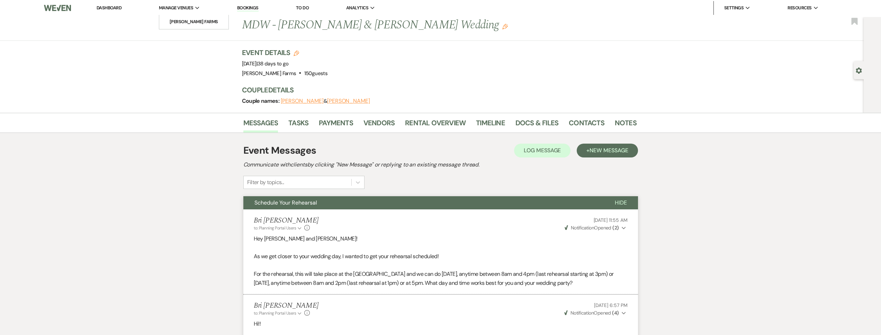
scroll to position [1, 0]
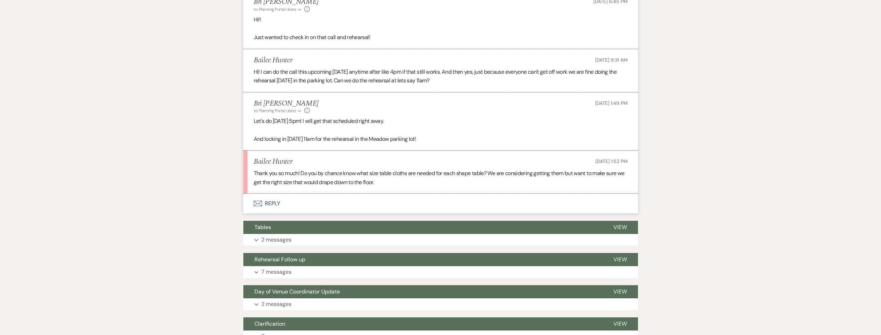
click at [331, 207] on button "Envelope Reply" at bounding box center [440, 203] width 395 height 19
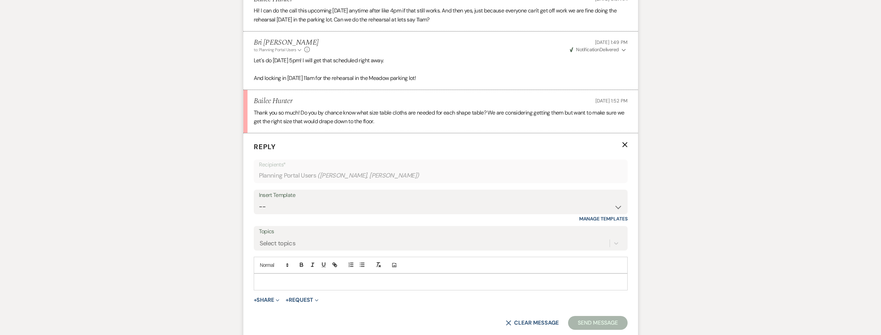
scroll to position [637, 0]
click at [276, 285] on div at bounding box center [440, 281] width 373 height 16
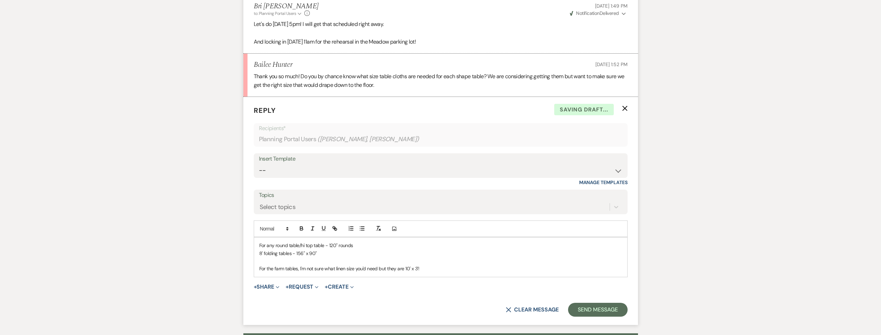
scroll to position [688, 0]
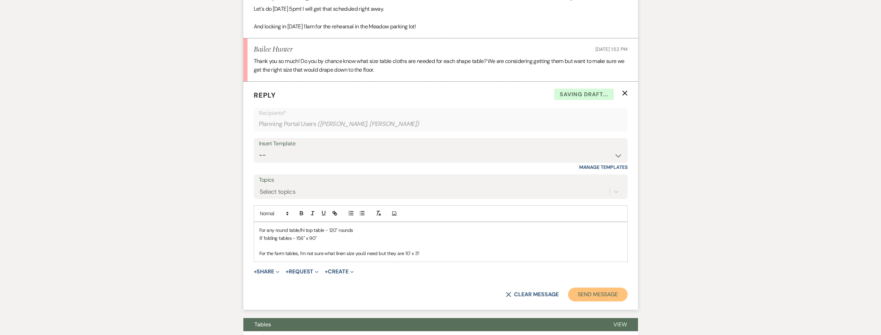
click at [585, 295] on button "Send Message" at bounding box center [597, 295] width 59 height 14
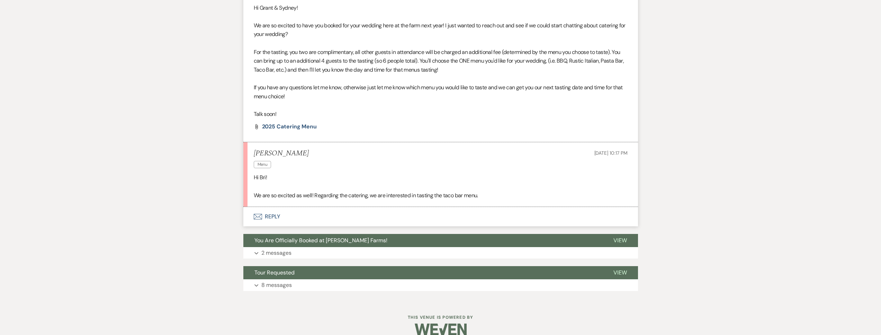
scroll to position [234, 0]
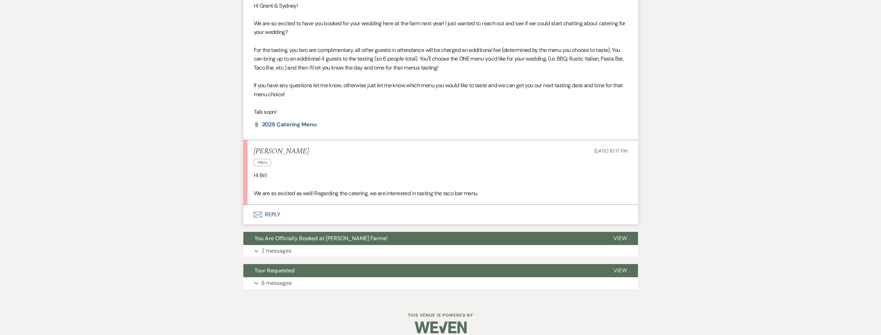
click at [368, 220] on button "Envelope Reply" at bounding box center [440, 214] width 395 height 19
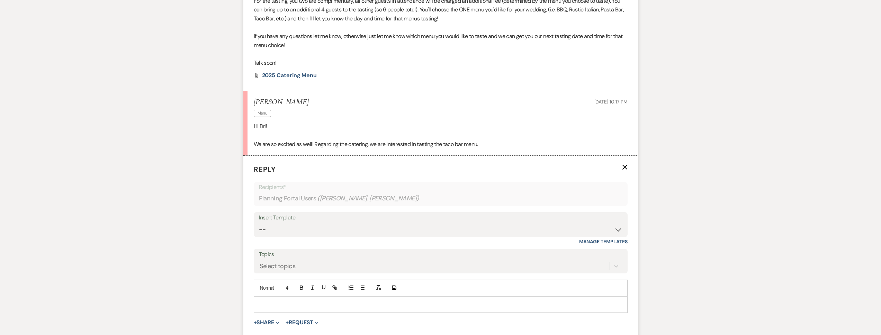
scroll to position [371, 0]
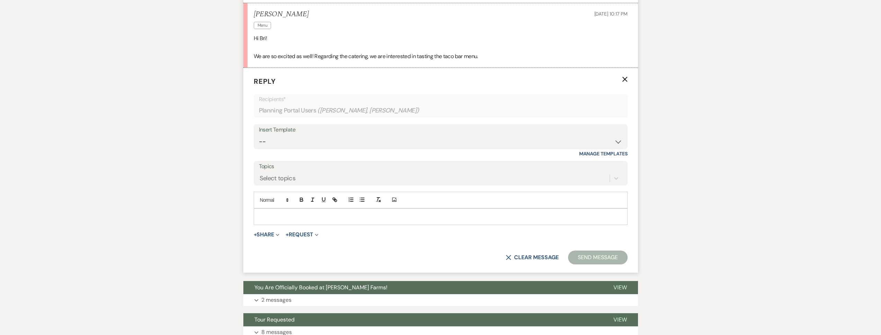
click at [292, 215] on p at bounding box center [440, 217] width 363 height 8
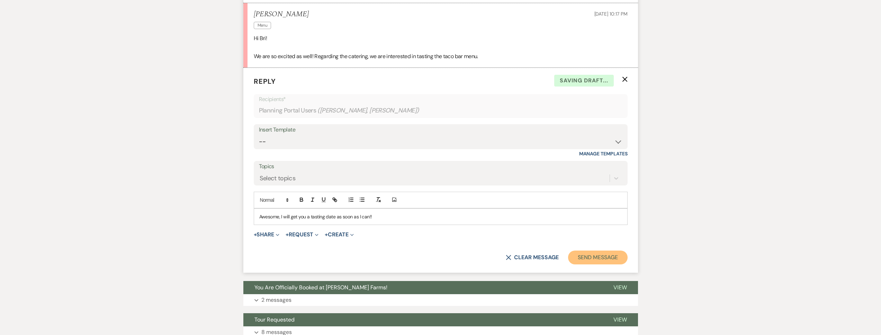
click at [587, 251] on button "Send Message" at bounding box center [597, 258] width 59 height 14
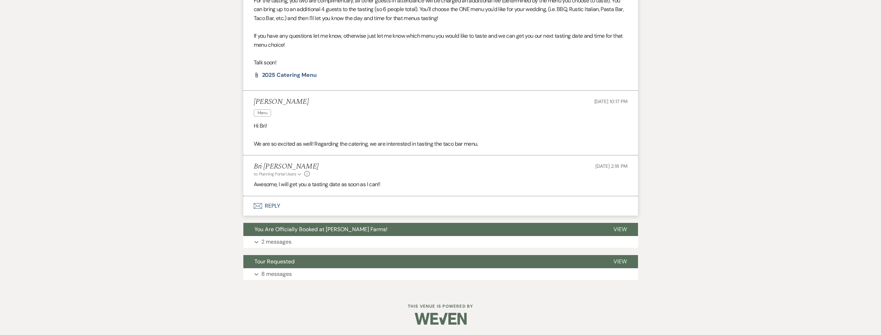
scroll to position [0, 0]
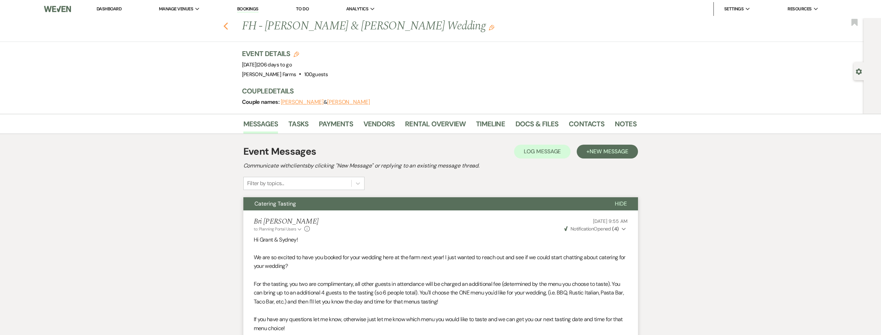
click at [227, 27] on use "button" at bounding box center [225, 27] width 5 height 8
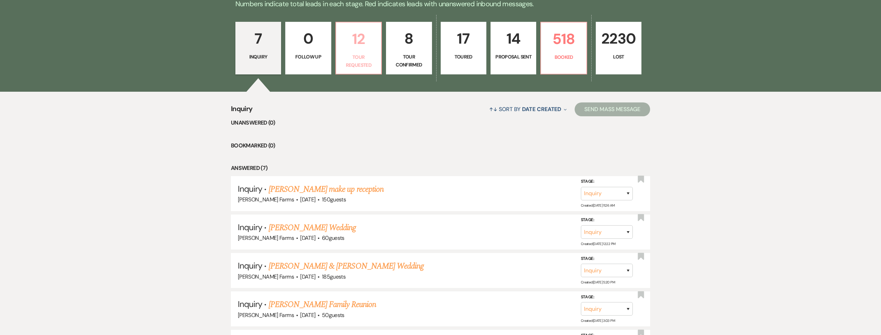
click at [359, 73] on link "12 Tour Requested" at bounding box center [358, 48] width 46 height 53
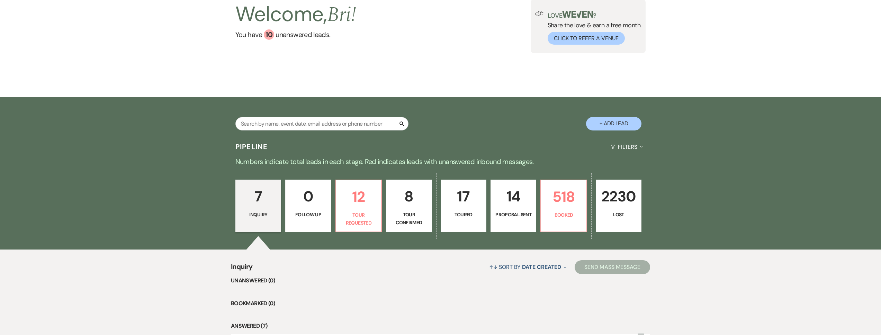
select select "2"
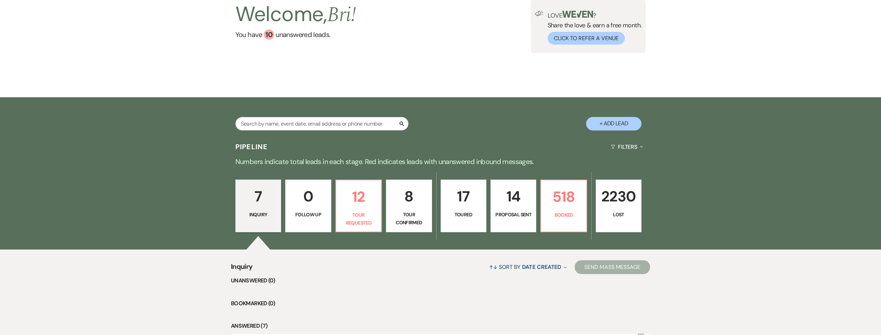
select select "2"
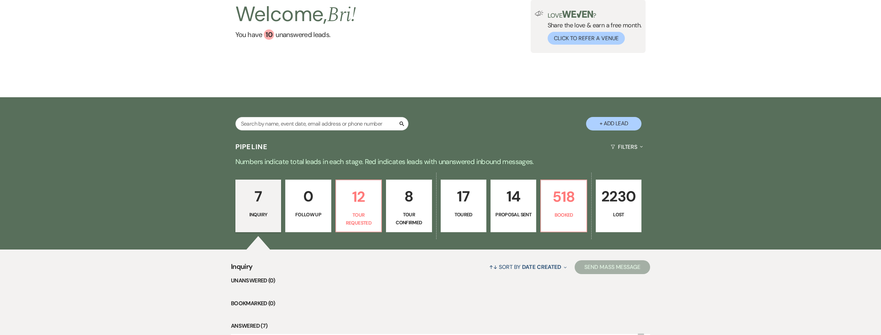
select select "2"
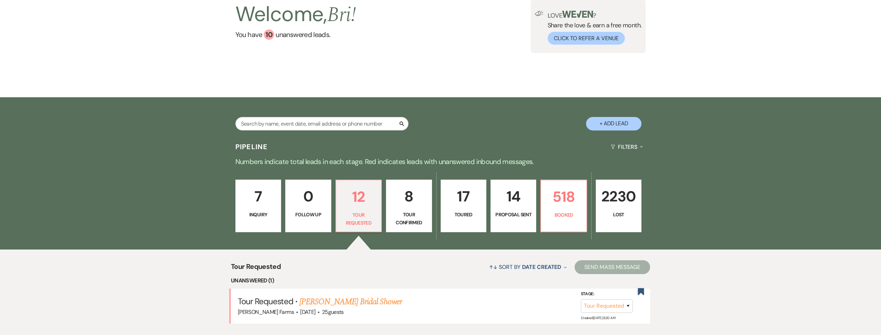
scroll to position [220, 0]
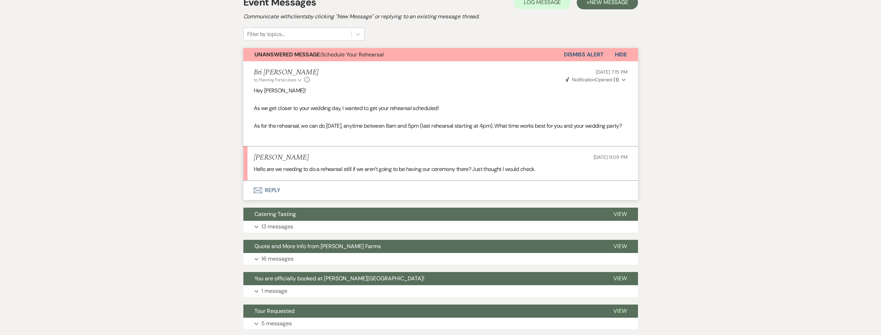
click at [328, 200] on button "Envelope Reply" at bounding box center [440, 190] width 395 height 19
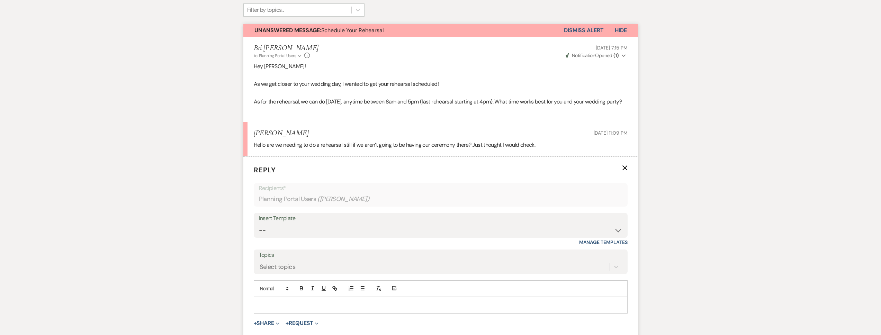
scroll to position [267, 0]
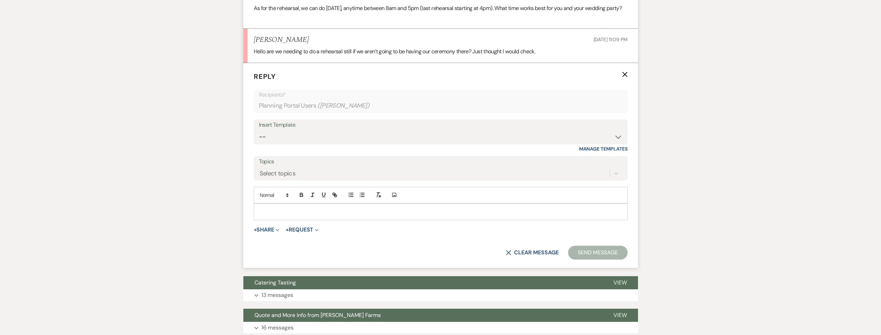
click at [314, 216] on p at bounding box center [440, 212] width 363 height 8
click at [604, 260] on button "Send Message" at bounding box center [597, 253] width 59 height 14
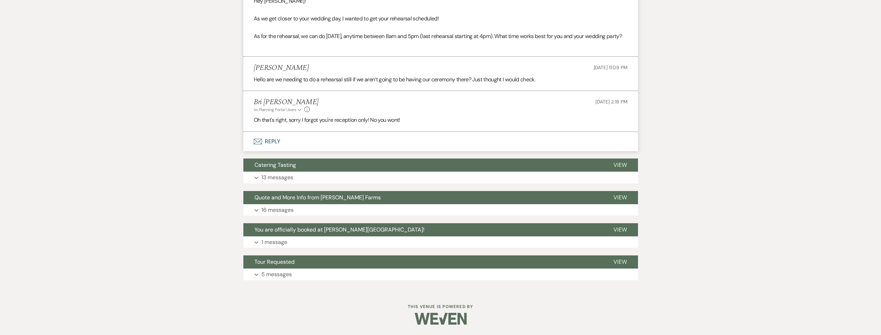
scroll to position [248, 0]
